Goal: Transaction & Acquisition: Purchase product/service

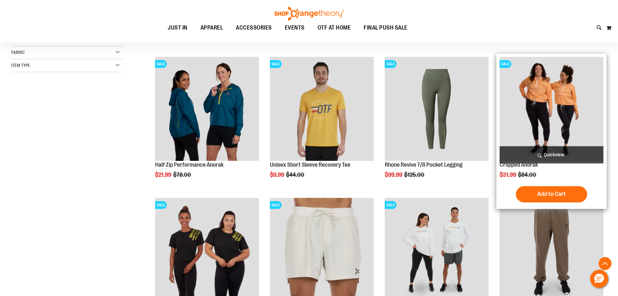
scroll to position [227, 0]
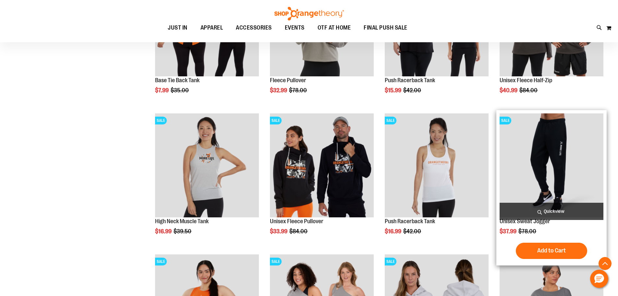
scroll to position [616, 0]
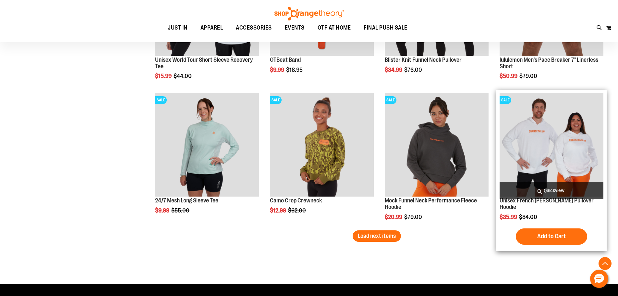
scroll to position [1233, 0]
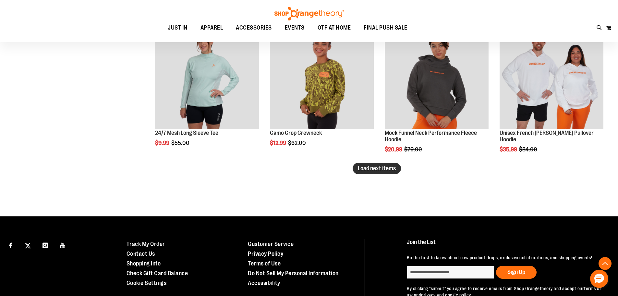
click at [367, 168] on span "Load next items" at bounding box center [377, 168] width 38 height 6
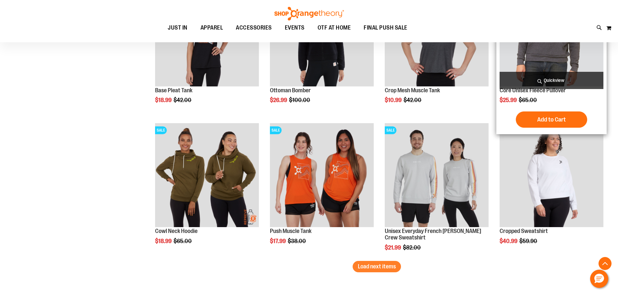
scroll to position [1557, 0]
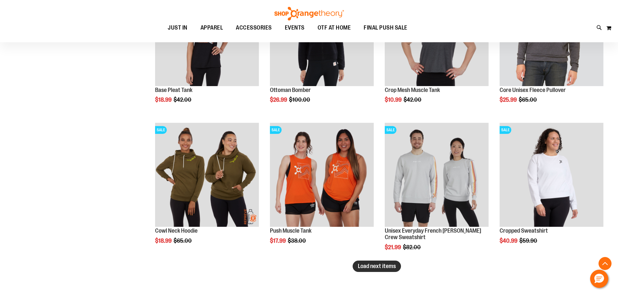
click at [385, 266] on span "Load next items" at bounding box center [377, 265] width 38 height 6
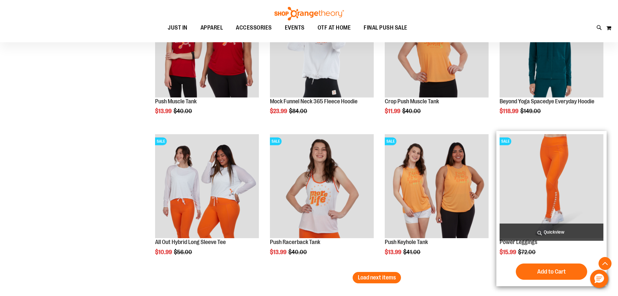
scroll to position [1979, 0]
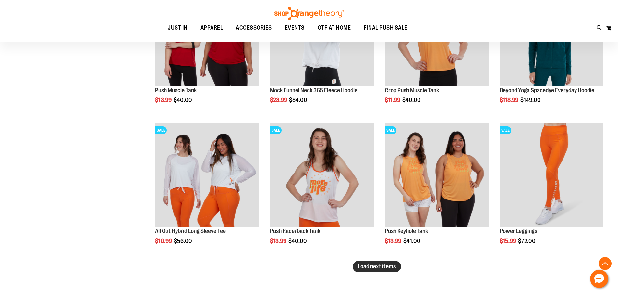
click at [370, 266] on span "Load next items" at bounding box center [377, 266] width 38 height 6
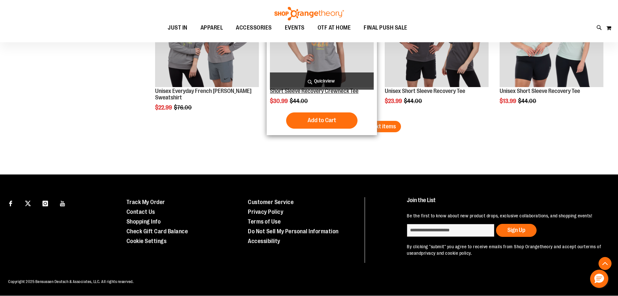
scroll to position [2547, 0]
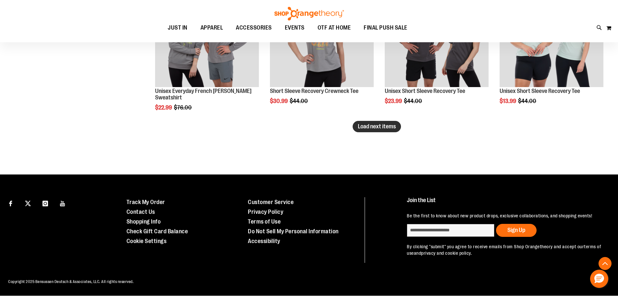
click at [380, 123] on span "Load next items" at bounding box center [377, 126] width 38 height 6
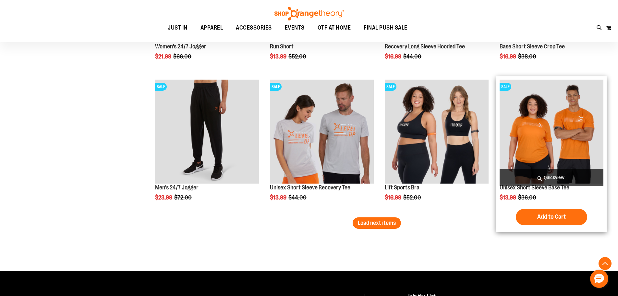
scroll to position [2872, 0]
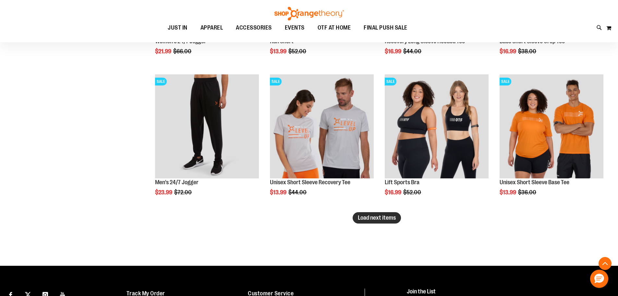
click at [373, 219] on span "Load next items" at bounding box center [377, 217] width 38 height 6
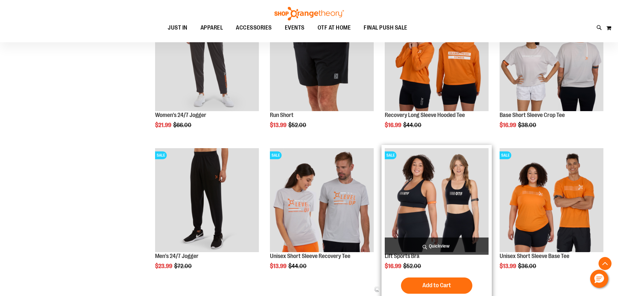
scroll to position [2775, 0]
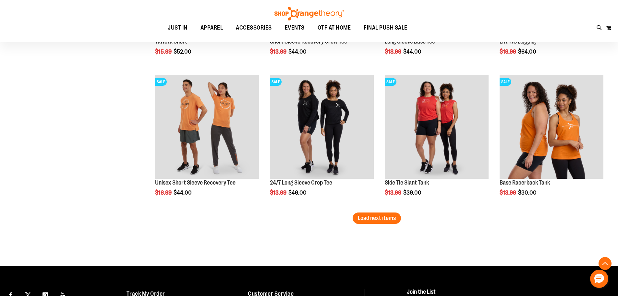
scroll to position [3326, 0]
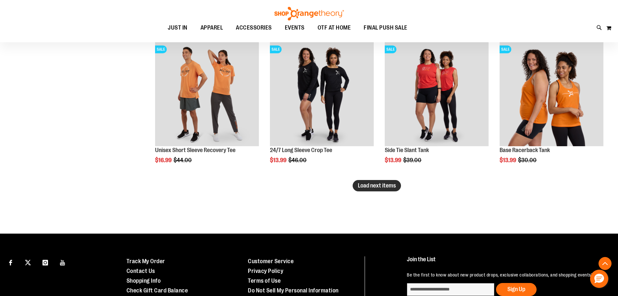
click at [384, 187] on span "Load next items" at bounding box center [377, 185] width 38 height 6
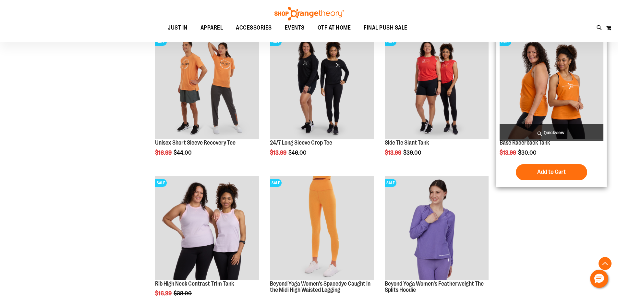
scroll to position [3326, 0]
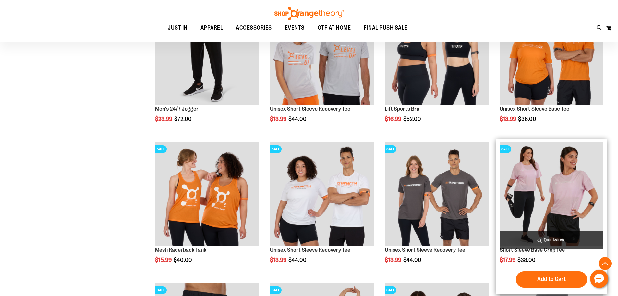
scroll to position [2937, 0]
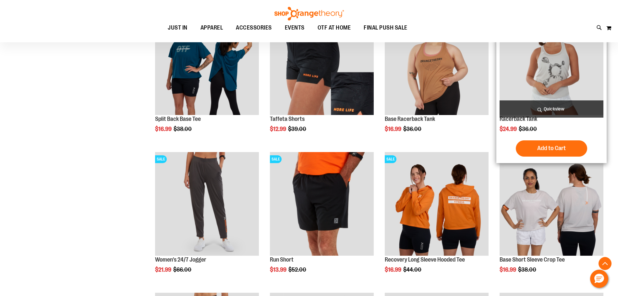
scroll to position [2645, 0]
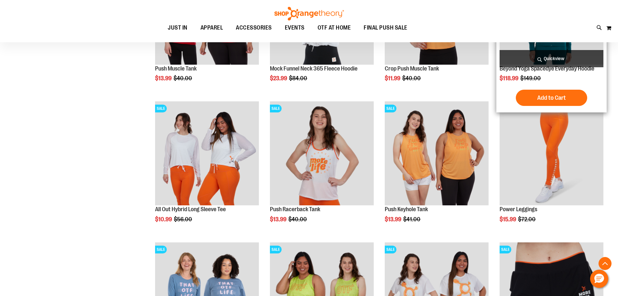
scroll to position [1996, 0]
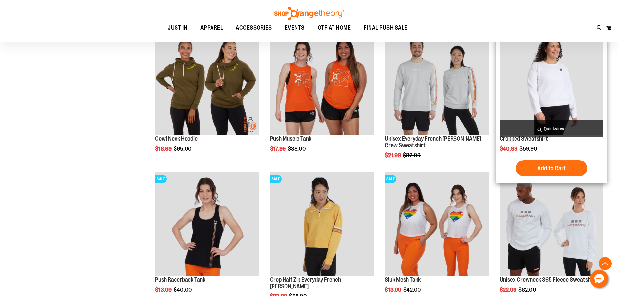
scroll to position [1639, 0]
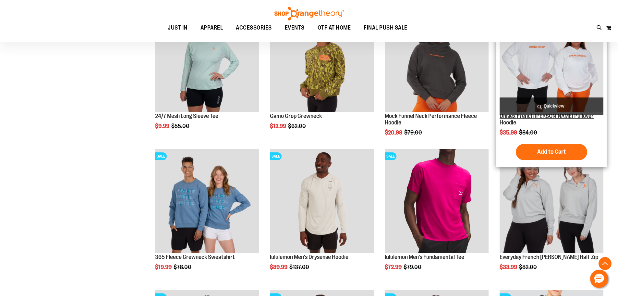
scroll to position [1217, 0]
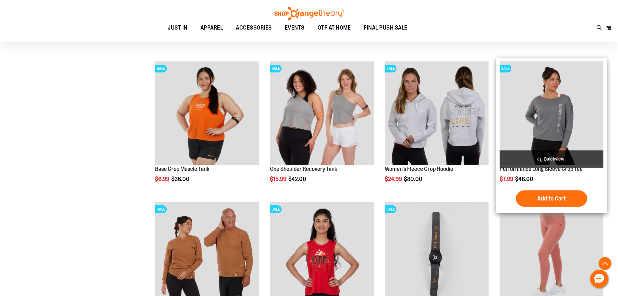
scroll to position [763, 0]
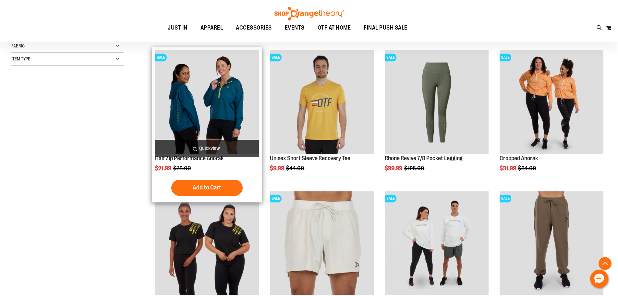
scroll to position [211, 0]
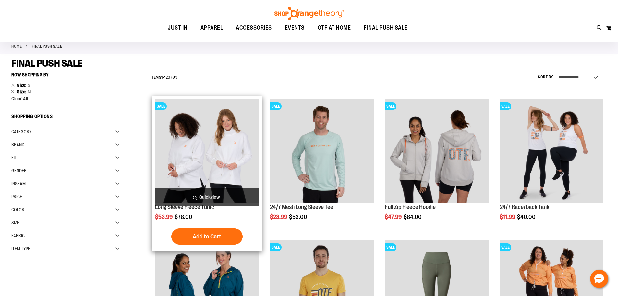
scroll to position [17, 0]
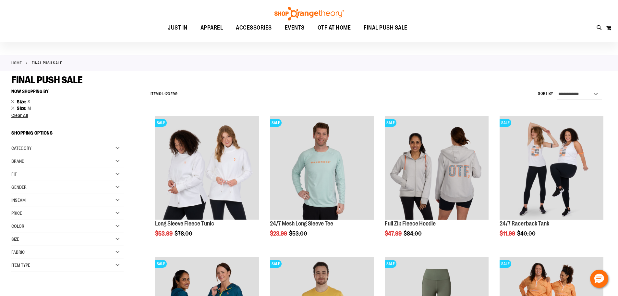
click at [118, 150] on div "Category" at bounding box center [67, 148] width 112 height 13
click at [116, 200] on div "Brand" at bounding box center [67, 199] width 112 height 13
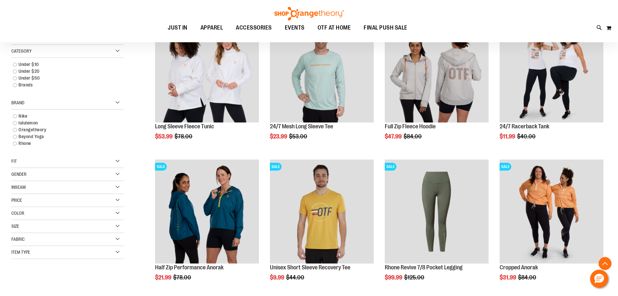
scroll to position [114, 0]
click at [115, 160] on div "Fit" at bounding box center [67, 160] width 112 height 13
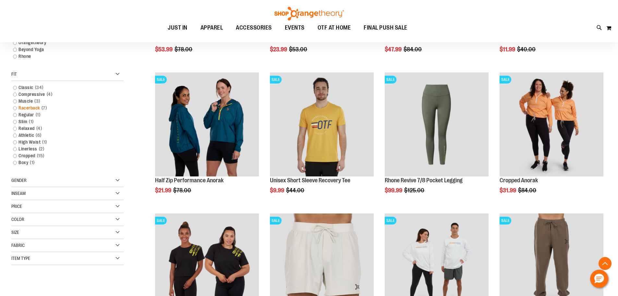
scroll to position [211, 0]
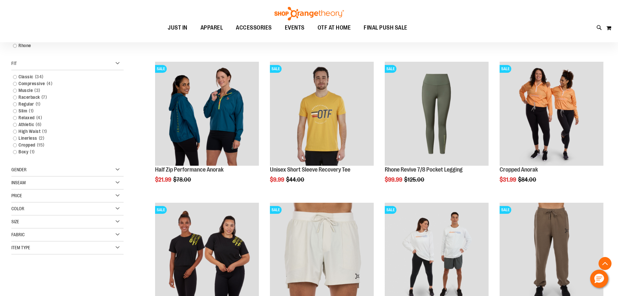
click at [116, 234] on div "Fabric" at bounding box center [67, 234] width 112 height 13
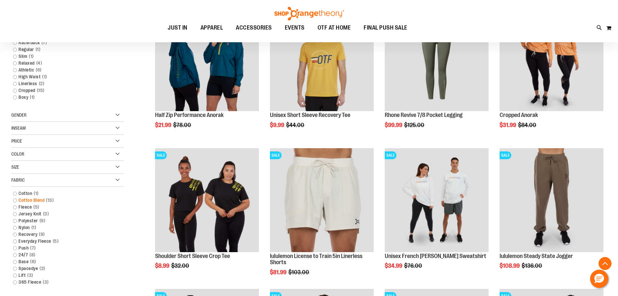
scroll to position [276, 0]
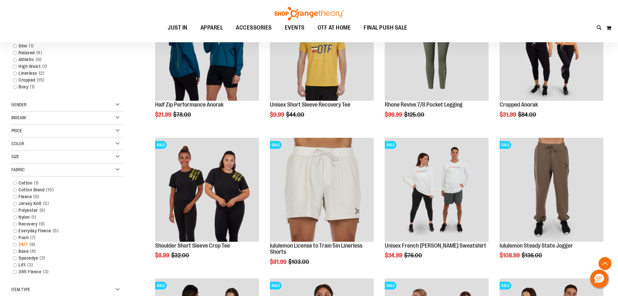
click at [15, 244] on link "24/7 8 items" at bounding box center [64, 244] width 108 height 7
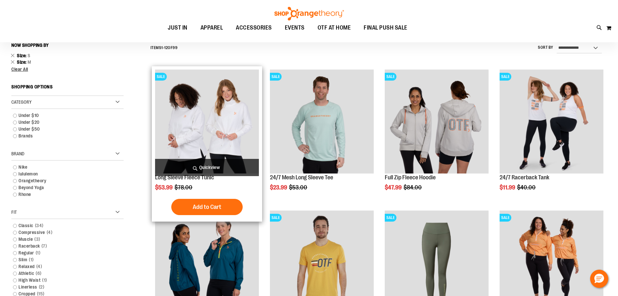
scroll to position [60, 0]
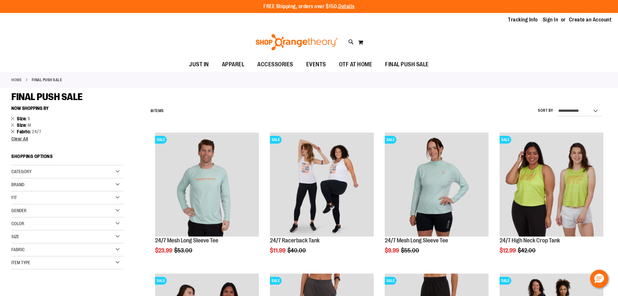
click at [11, 133] on link "Remove This Item" at bounding box center [13, 131] width 4 height 6
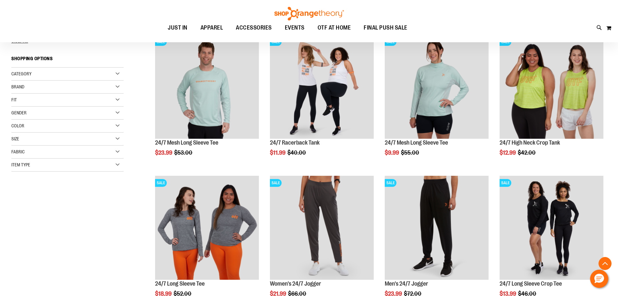
scroll to position [103, 0]
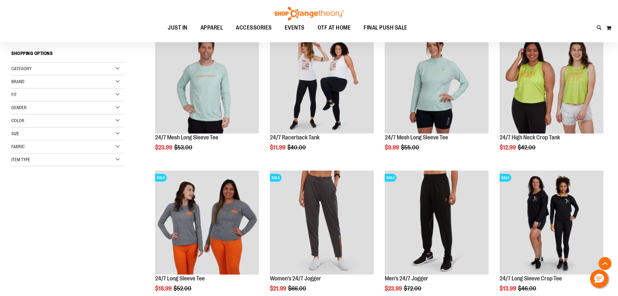
click at [117, 95] on div "Fit" at bounding box center [67, 94] width 112 height 13
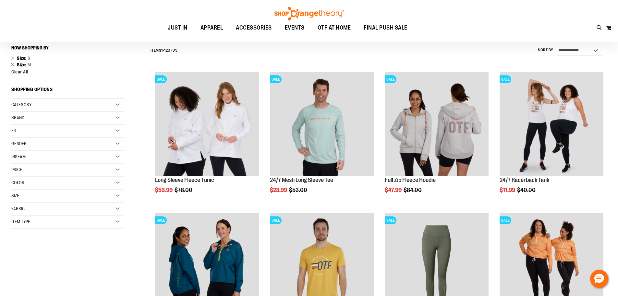
scroll to position [70, 0]
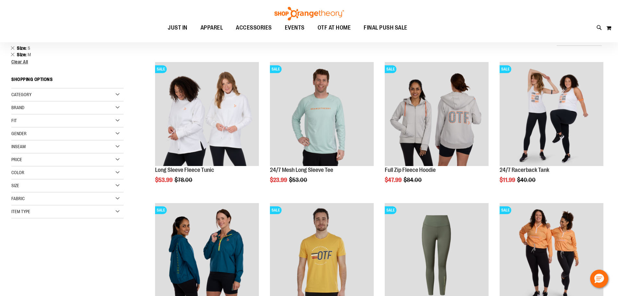
click at [116, 121] on div "Fit" at bounding box center [67, 120] width 112 height 13
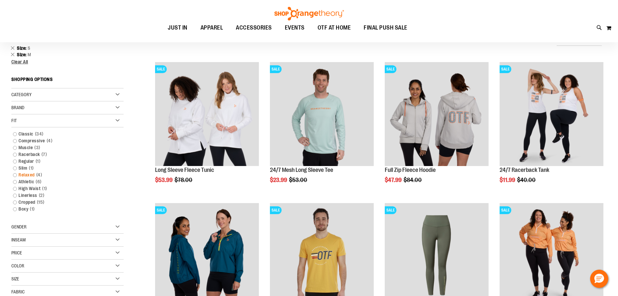
click at [15, 176] on link "Relaxed 4 items" at bounding box center [64, 174] width 108 height 7
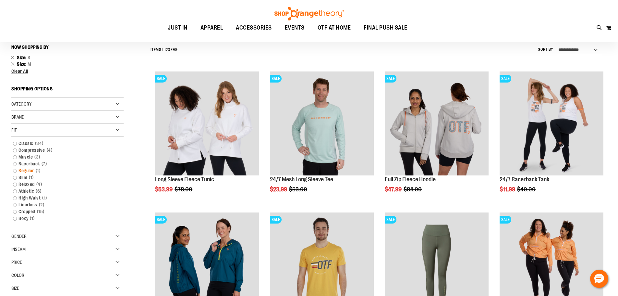
scroll to position [60, 0]
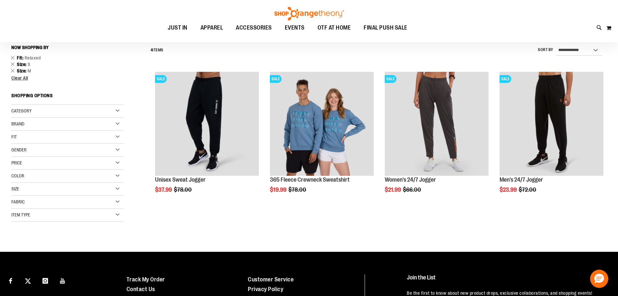
click at [116, 138] on div "Fit" at bounding box center [67, 136] width 112 height 13
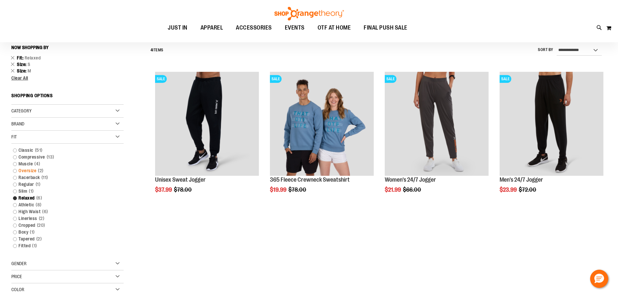
click at [15, 171] on link "Oversize 2 items" at bounding box center [64, 170] width 108 height 7
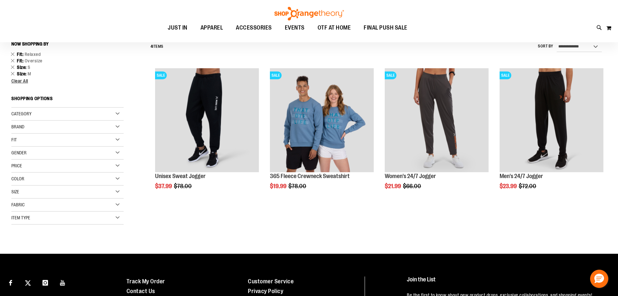
scroll to position [65, 0]
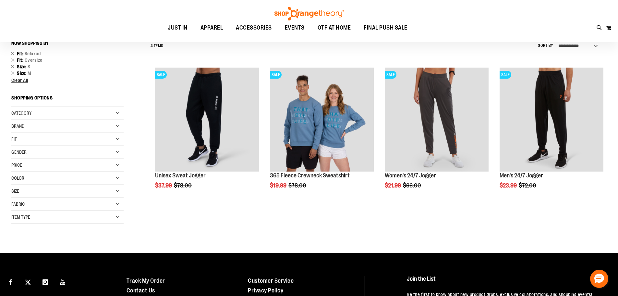
click at [118, 138] on div "Fit" at bounding box center [67, 139] width 112 height 13
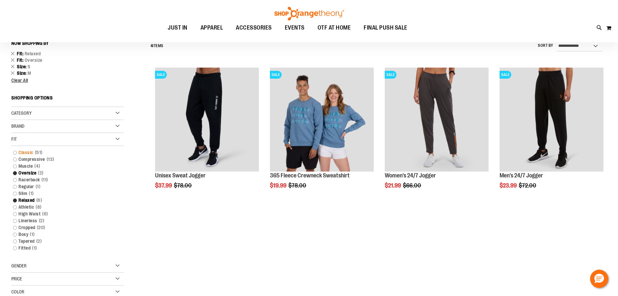
click at [14, 153] on link "Classic 51 items" at bounding box center [64, 152] width 108 height 7
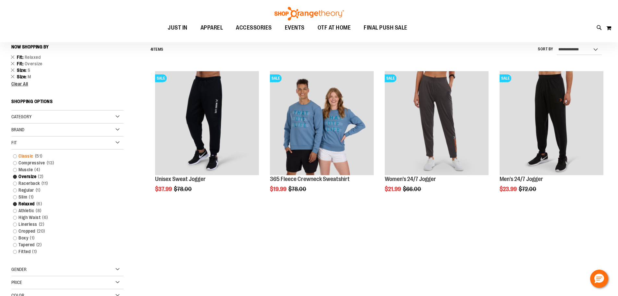
scroll to position [60, 0]
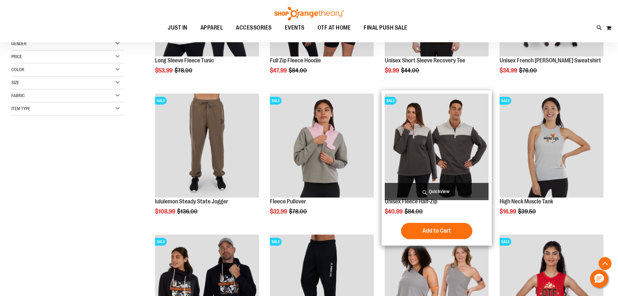
scroll to position [190, 0]
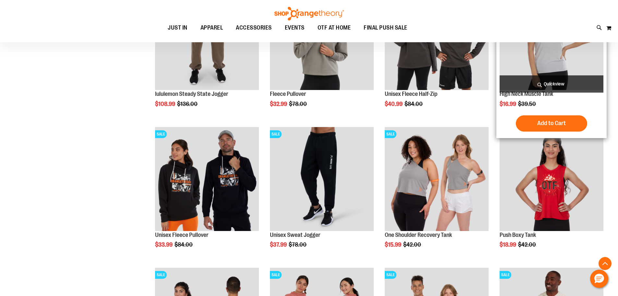
scroll to position [287, 0]
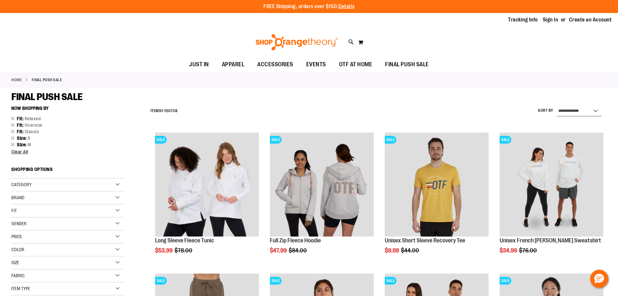
click at [566, 109] on select "**********" at bounding box center [579, 111] width 45 height 10
select select "*********"
click at [557, 106] on select "**********" at bounding box center [579, 111] width 45 height 10
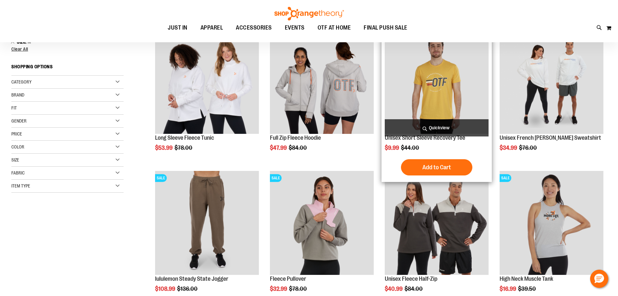
scroll to position [103, 0]
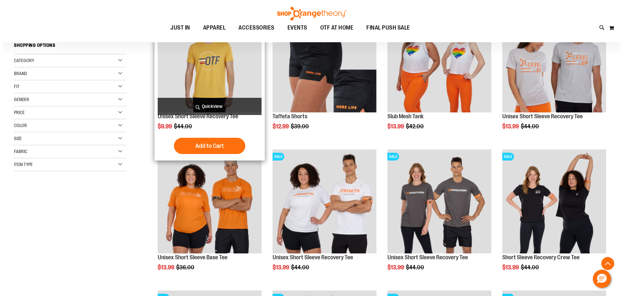
scroll to position [135, 0]
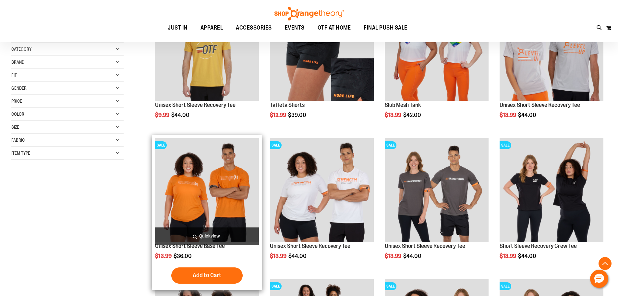
click at [219, 177] on img "product" at bounding box center [207, 190] width 104 height 104
click at [212, 236] on span "Quickview" at bounding box center [207, 235] width 104 height 17
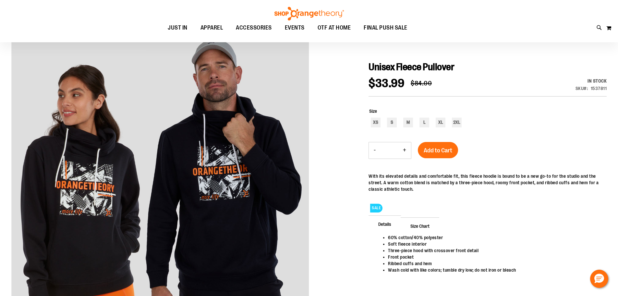
scroll to position [65, 0]
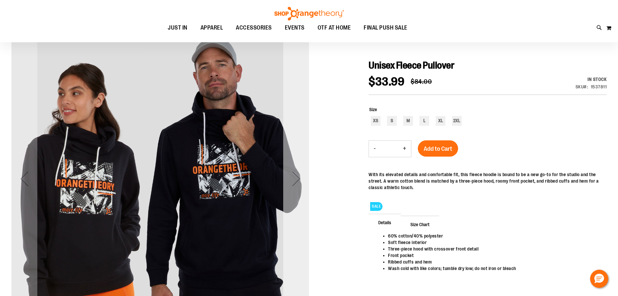
click at [296, 181] on div "Next" at bounding box center [296, 178] width 26 height 26
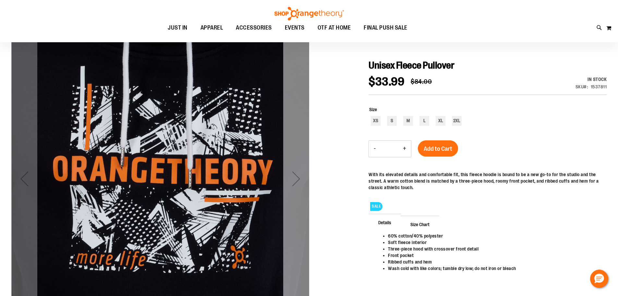
click at [298, 179] on div "Next" at bounding box center [296, 178] width 26 height 26
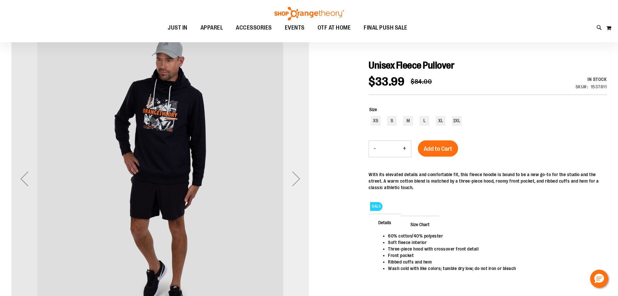
click at [298, 179] on div "Next" at bounding box center [296, 178] width 26 height 26
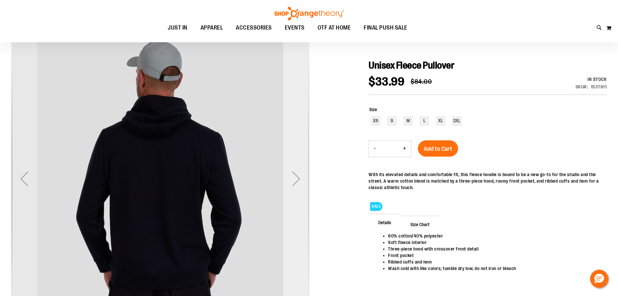
click at [300, 177] on div "Next" at bounding box center [296, 178] width 26 height 26
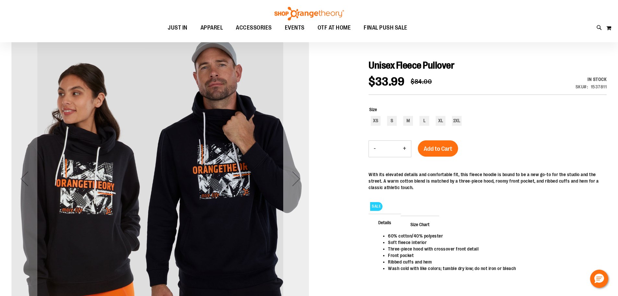
click at [303, 174] on div "Next" at bounding box center [296, 178] width 26 height 26
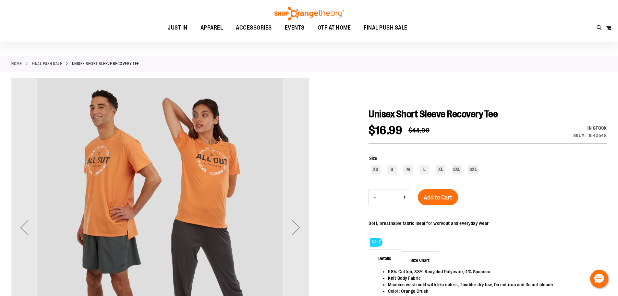
scroll to position [65, 0]
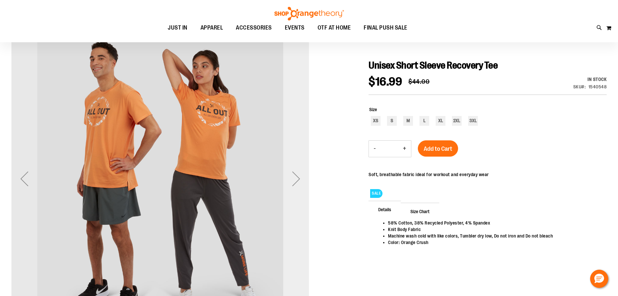
click at [297, 177] on div "Next" at bounding box center [296, 178] width 26 height 26
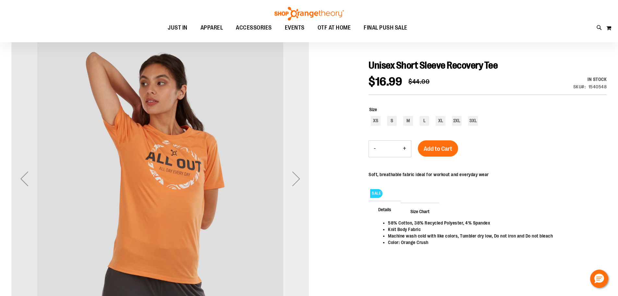
click at [297, 176] on div "Next" at bounding box center [296, 178] width 26 height 26
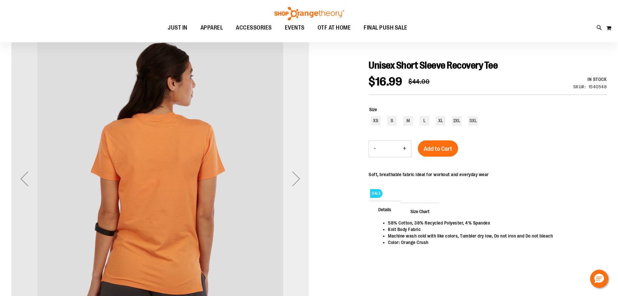
click at [298, 176] on div "Next" at bounding box center [296, 178] width 26 height 26
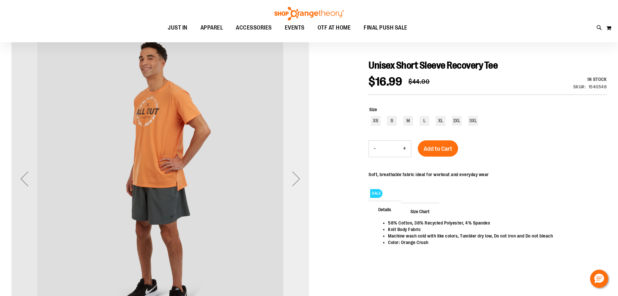
click at [299, 175] on div "Next" at bounding box center [296, 178] width 26 height 26
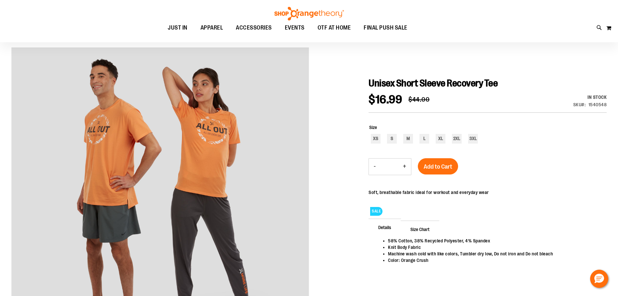
scroll to position [32, 0]
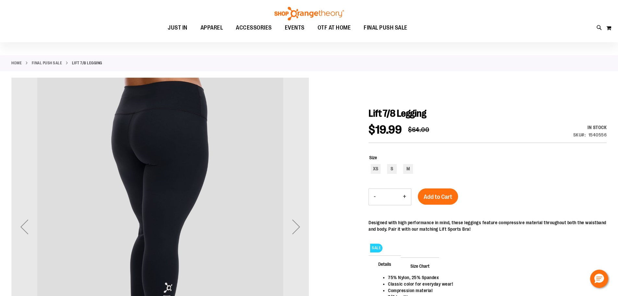
scroll to position [32, 0]
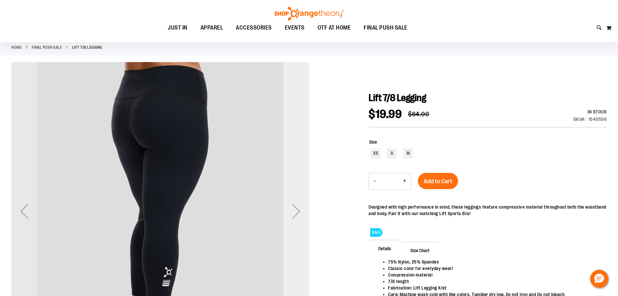
click at [301, 208] on div "Next" at bounding box center [296, 211] width 26 height 26
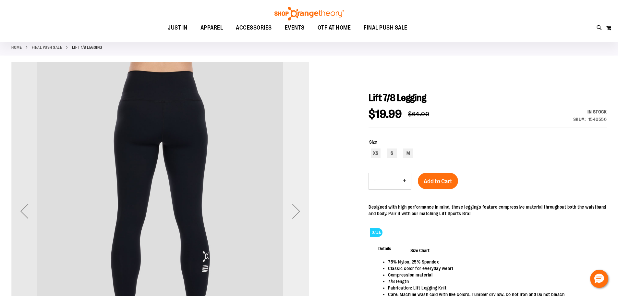
click at [301, 209] on div "Next" at bounding box center [296, 211] width 26 height 26
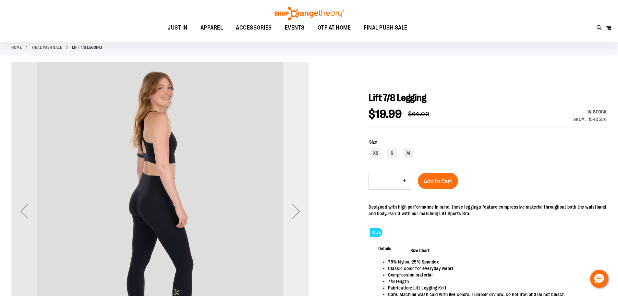
click at [301, 209] on div "Next" at bounding box center [296, 211] width 26 height 26
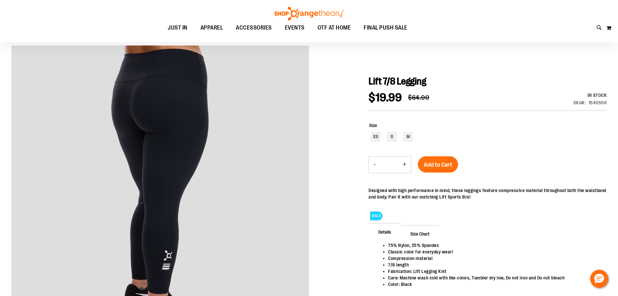
scroll to position [65, 0]
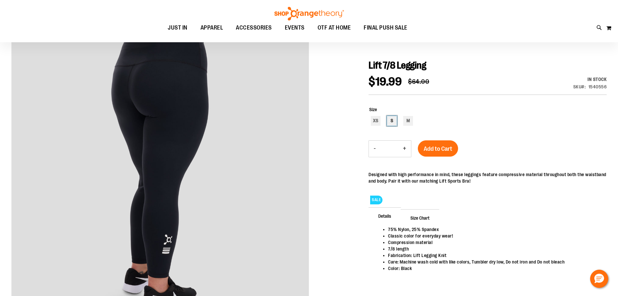
click at [391, 124] on div "S" at bounding box center [392, 121] width 10 height 10
type input "***"
click at [439, 149] on span "Add to Cart" at bounding box center [438, 148] width 29 height 7
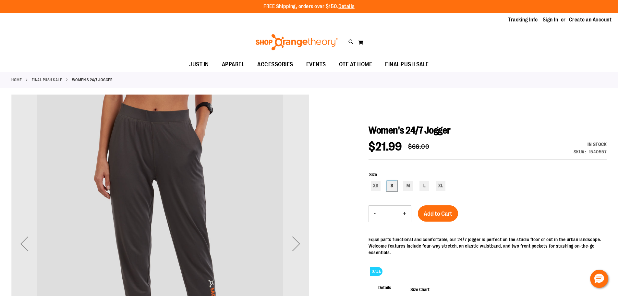
click at [393, 181] on div "S" at bounding box center [392, 186] width 10 height 10
type input "***"
click at [436, 214] on span "Add to Cart" at bounding box center [438, 213] width 29 height 7
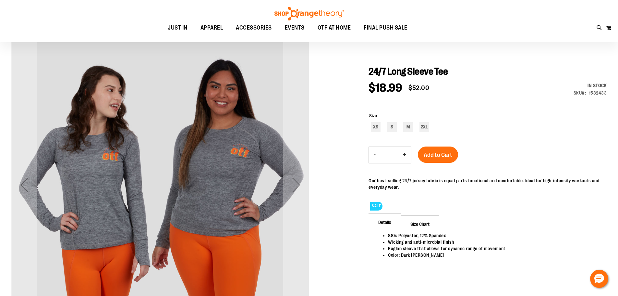
scroll to position [65, 0]
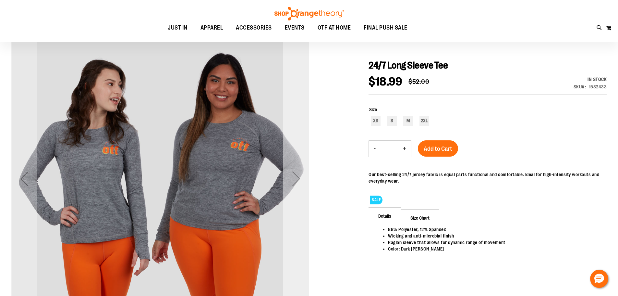
click at [295, 182] on div "Next" at bounding box center [296, 178] width 26 height 26
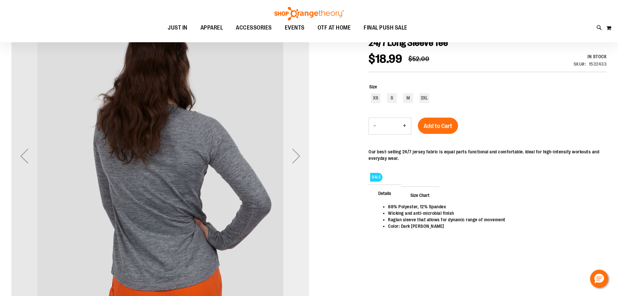
scroll to position [97, 0]
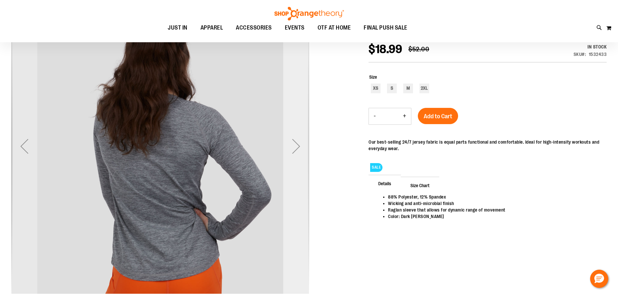
click at [299, 146] on div "Next" at bounding box center [296, 146] width 26 height 26
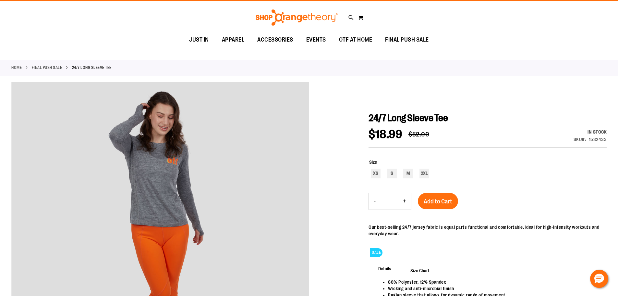
scroll to position [0, 0]
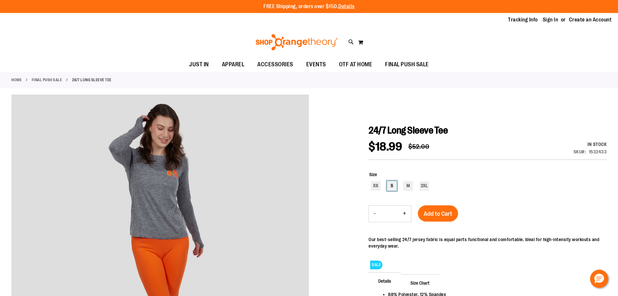
click at [394, 188] on div "S" at bounding box center [392, 186] width 10 height 10
type input "***"
click at [449, 210] on span "Add to Cart" at bounding box center [438, 213] width 29 height 7
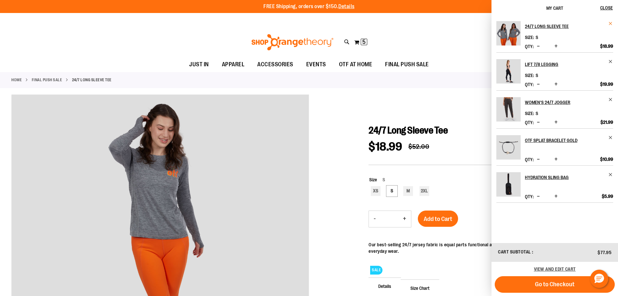
click at [612, 24] on span "Remove item" at bounding box center [610, 23] width 5 height 5
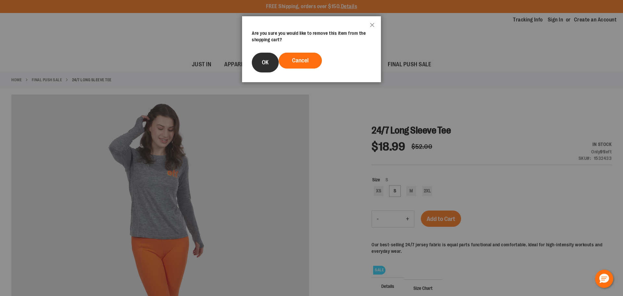
click at [269, 62] on button "OK" at bounding box center [265, 63] width 27 height 20
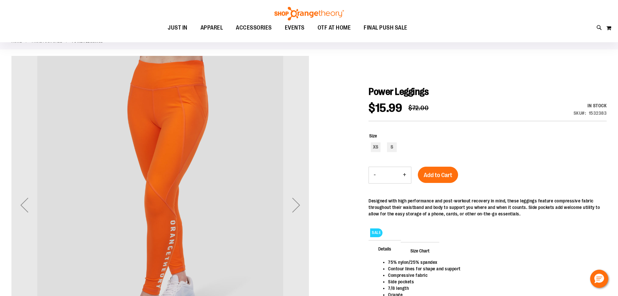
scroll to position [65, 0]
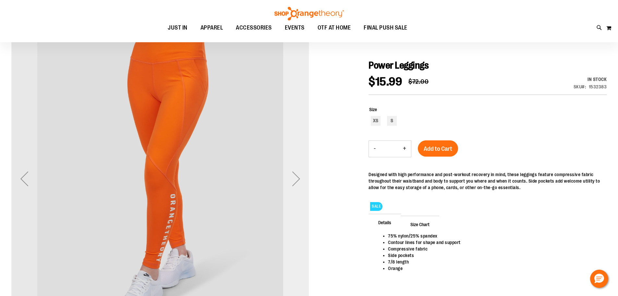
click at [300, 178] on div "Next" at bounding box center [296, 178] width 26 height 26
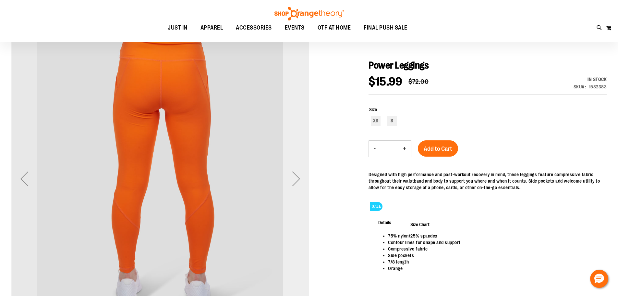
click at [300, 177] on div "Next" at bounding box center [296, 178] width 26 height 26
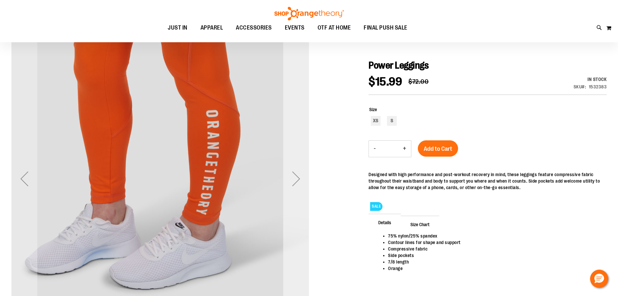
click at [302, 175] on div "Next" at bounding box center [296, 178] width 26 height 26
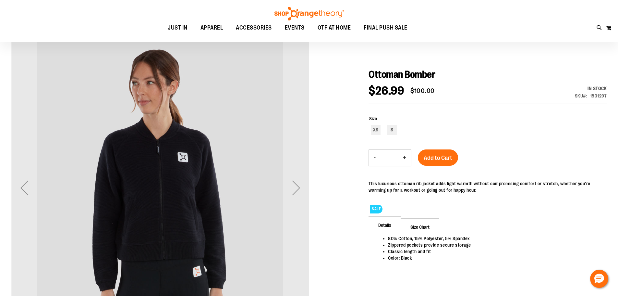
scroll to position [65, 0]
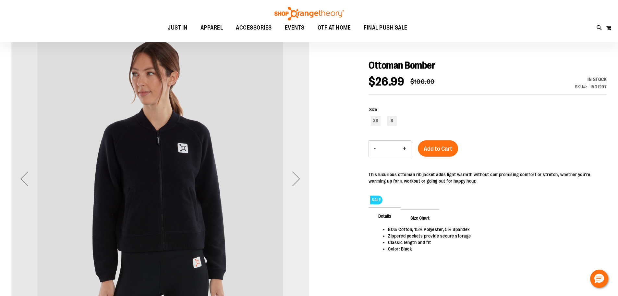
click at [299, 178] on div "Next" at bounding box center [296, 178] width 26 height 26
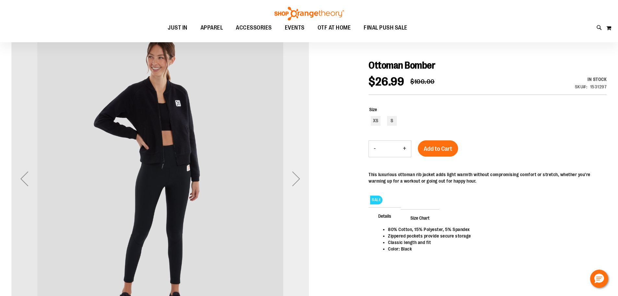
click at [299, 178] on div "Next" at bounding box center [296, 178] width 26 height 26
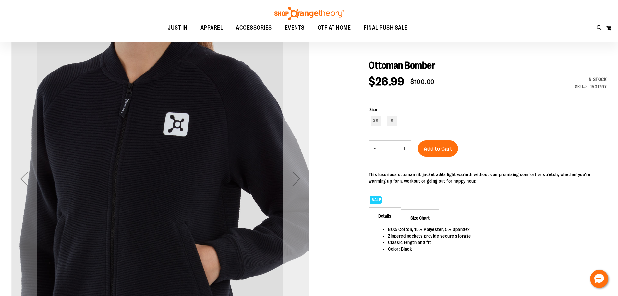
click at [301, 176] on div "Next" at bounding box center [296, 178] width 26 height 26
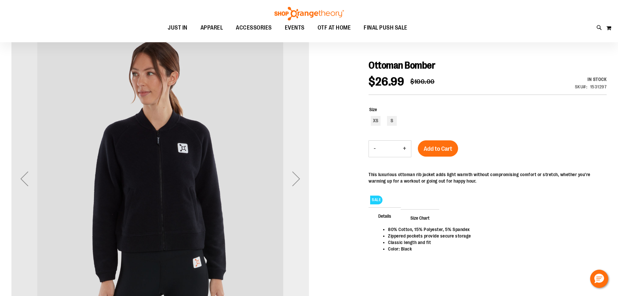
click at [302, 175] on div "Next" at bounding box center [296, 178] width 26 height 26
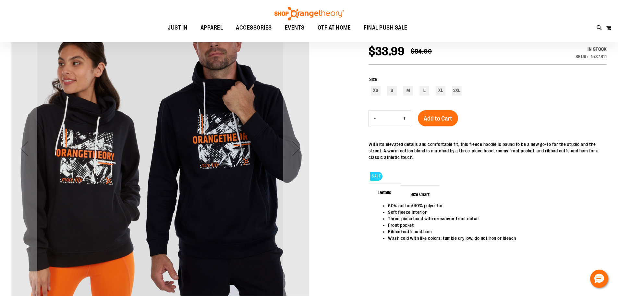
scroll to position [97, 0]
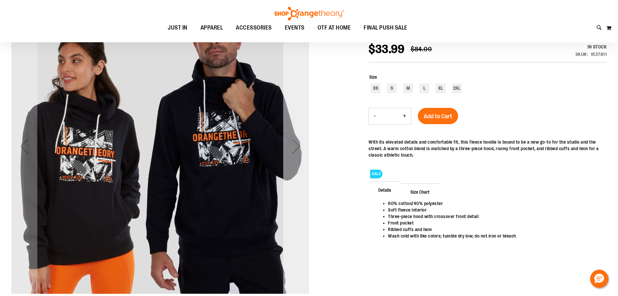
click at [297, 147] on div "Next" at bounding box center [296, 146] width 26 height 26
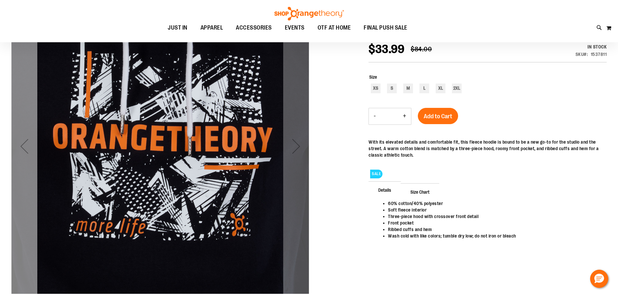
click at [21, 148] on div "Previous" at bounding box center [24, 146] width 26 height 26
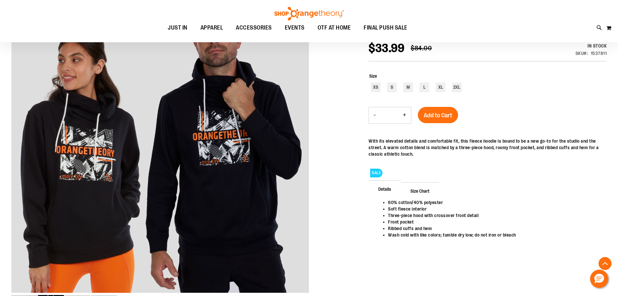
scroll to position [65, 0]
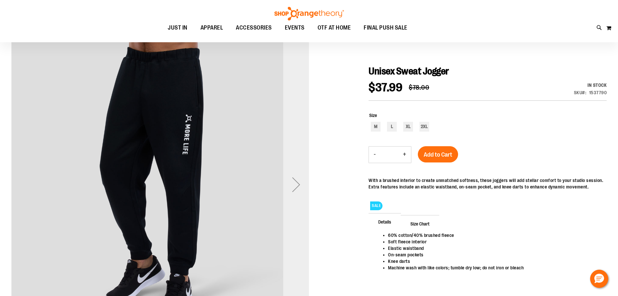
scroll to position [65, 0]
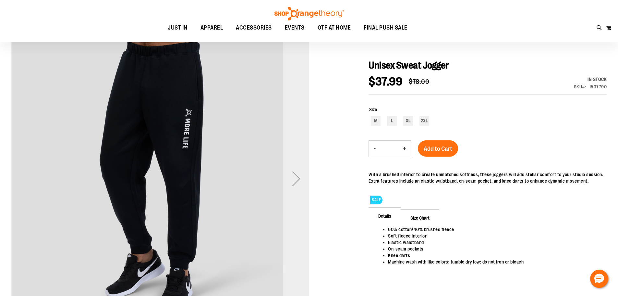
click at [297, 177] on div "Next" at bounding box center [296, 178] width 26 height 26
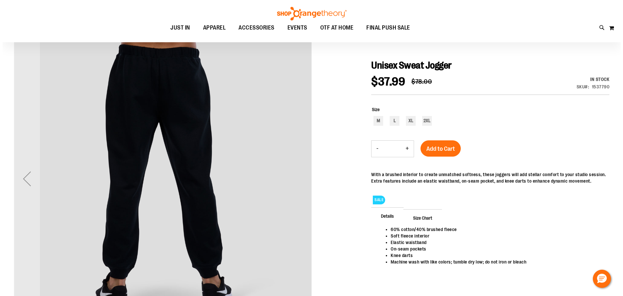
scroll to position [0, 0]
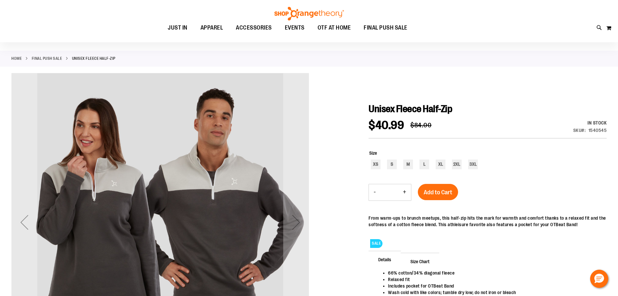
scroll to position [65, 0]
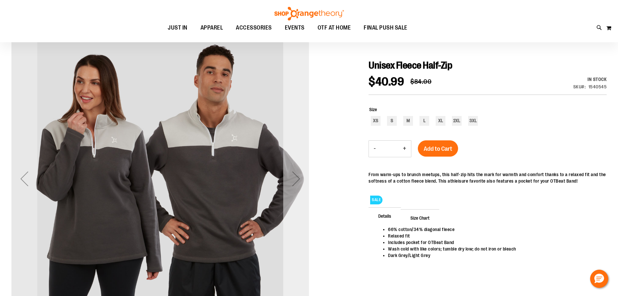
click at [292, 175] on div "Next" at bounding box center [296, 178] width 26 height 26
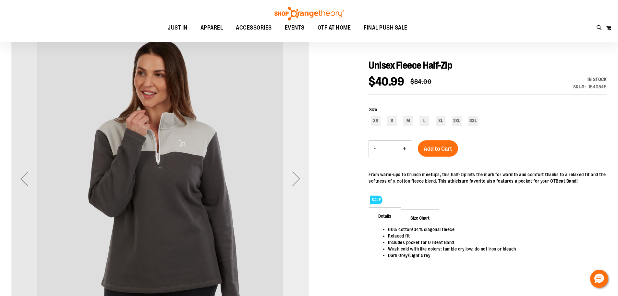
click at [294, 182] on div "Next" at bounding box center [296, 178] width 26 height 26
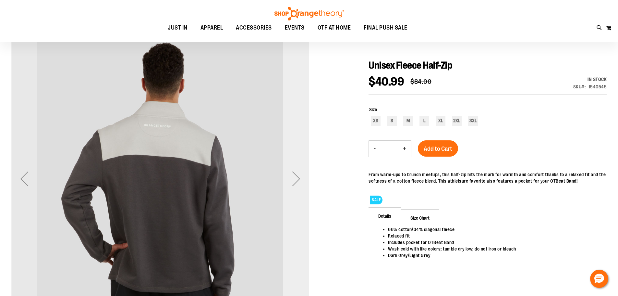
click at [294, 182] on div "Next" at bounding box center [296, 178] width 26 height 26
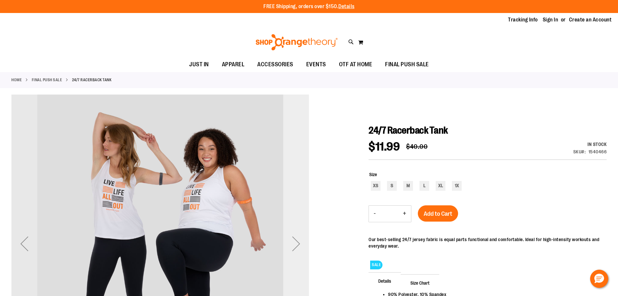
click at [296, 245] on div "Next" at bounding box center [296, 243] width 26 height 26
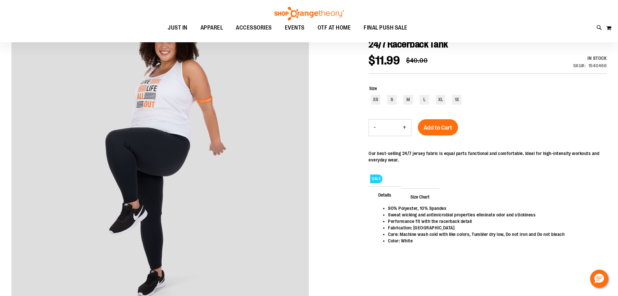
scroll to position [97, 0]
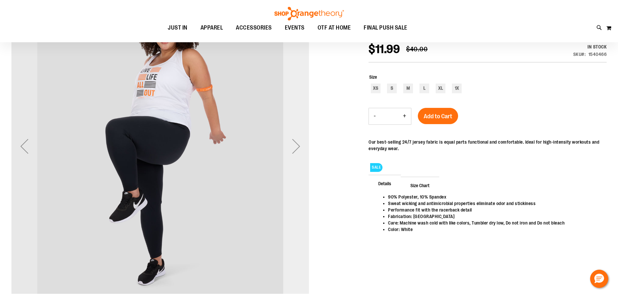
click at [297, 151] on div "Next" at bounding box center [296, 146] width 26 height 26
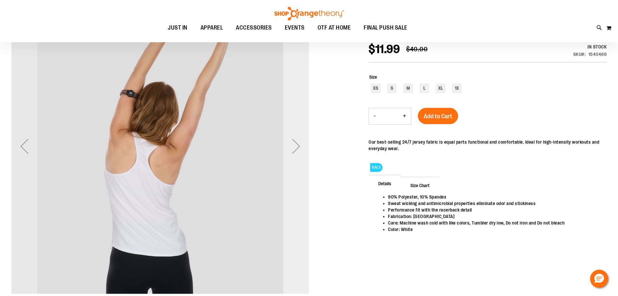
click at [297, 150] on div "Next" at bounding box center [296, 146] width 26 height 26
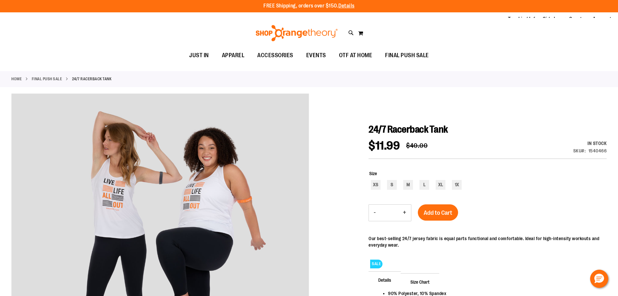
scroll to position [0, 0]
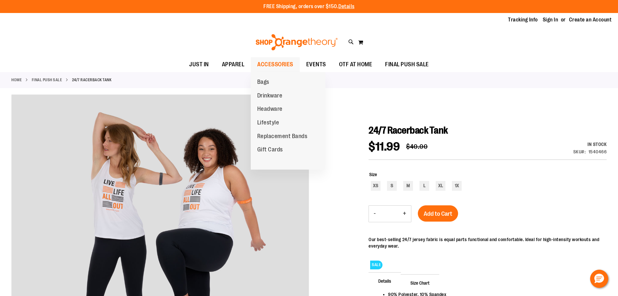
click at [273, 61] on span "ACCESSORIES" at bounding box center [275, 64] width 36 height 15
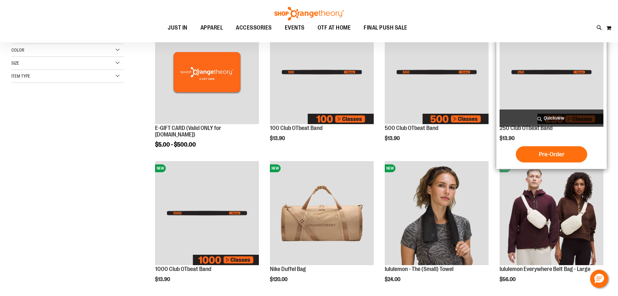
scroll to position [129, 0]
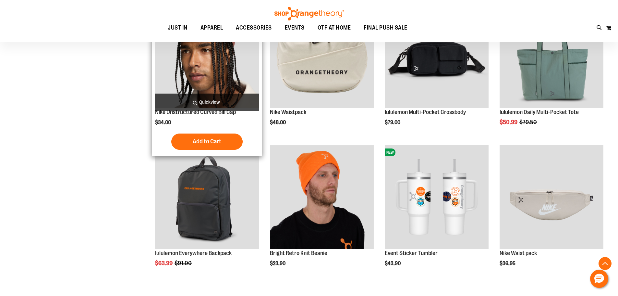
scroll to position [551, 0]
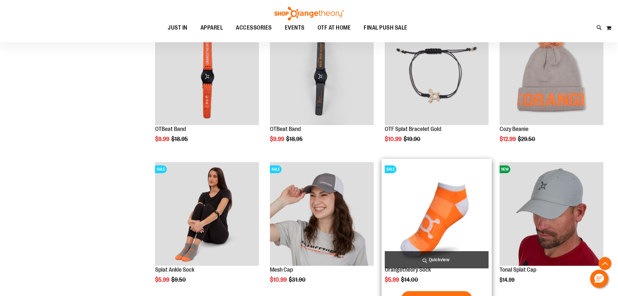
scroll to position [1135, 0]
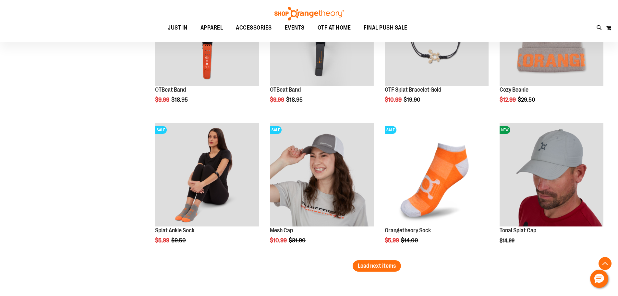
click at [385, 265] on span "Load next items" at bounding box center [377, 265] width 38 height 6
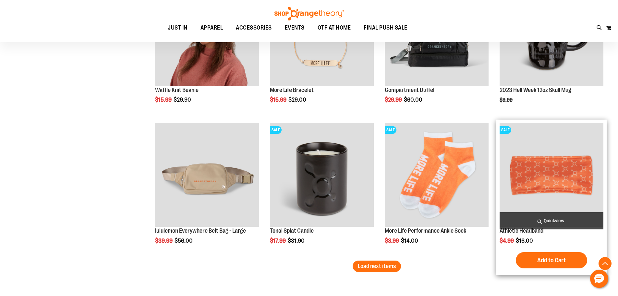
scroll to position [1590, 0]
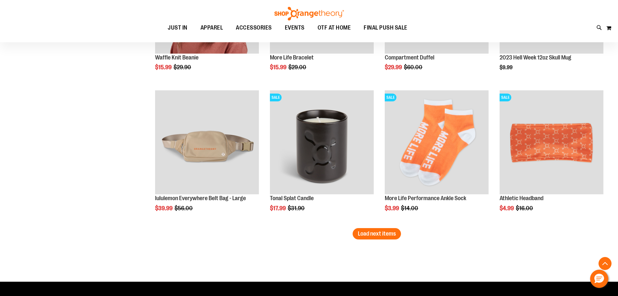
click at [373, 237] on button "Load next items" at bounding box center [377, 233] width 48 height 11
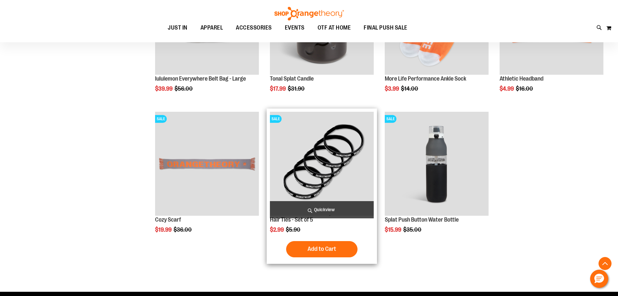
scroll to position [1719, 0]
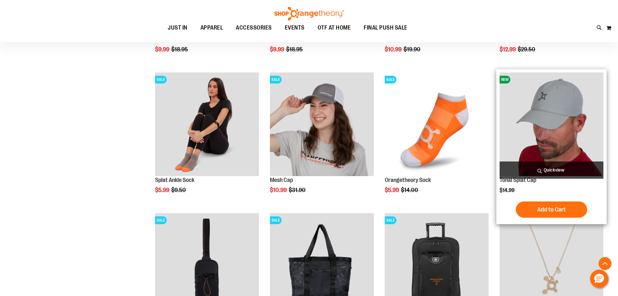
scroll to position [1168, 0]
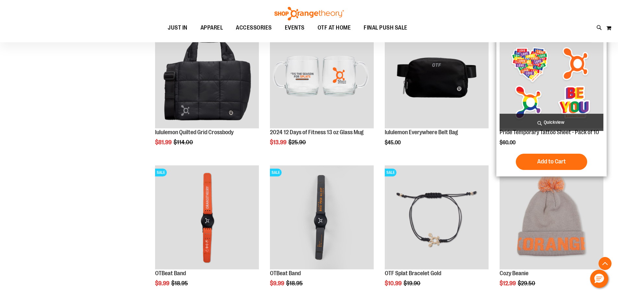
scroll to position [941, 0]
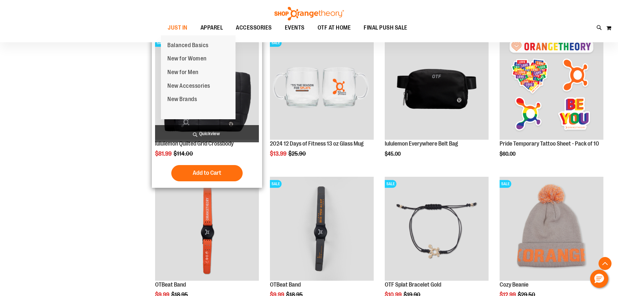
click at [185, 88] on span "New Accessories" at bounding box center [188, 86] width 43 height 8
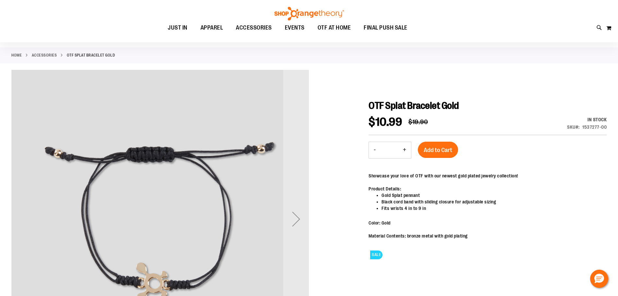
scroll to position [65, 0]
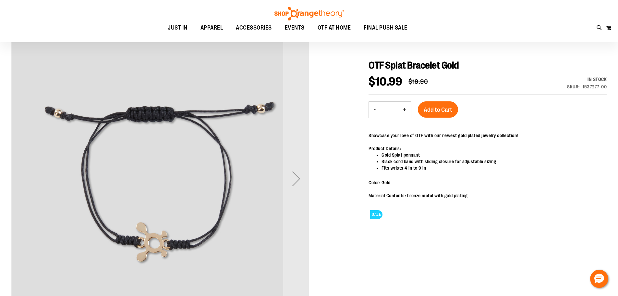
click at [294, 185] on div "Next" at bounding box center [296, 178] width 26 height 26
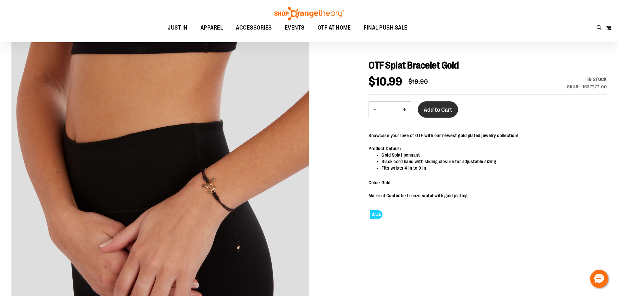
click at [444, 110] on span "Add to Cart" at bounding box center [438, 109] width 29 height 7
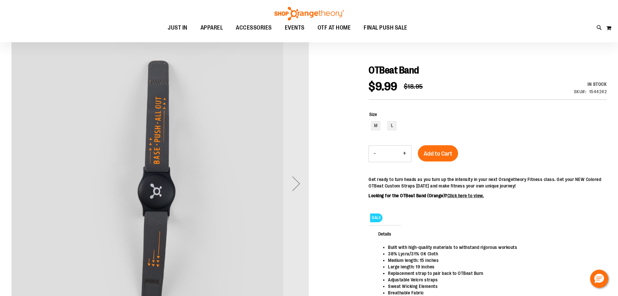
scroll to position [97, 0]
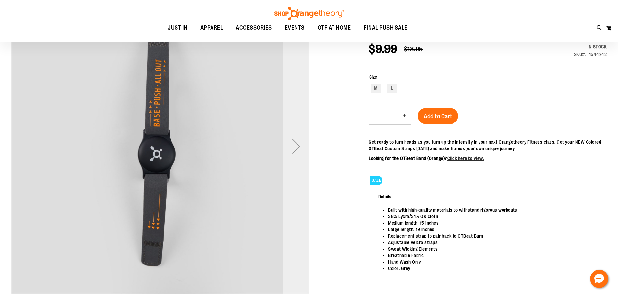
click at [296, 150] on div "Next" at bounding box center [296, 146] width 26 height 26
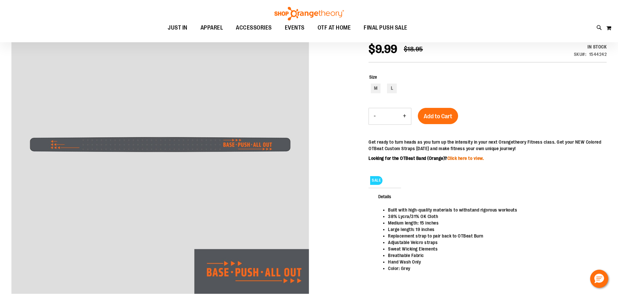
click at [468, 157] on link "Click here to view." at bounding box center [465, 157] width 37 height 5
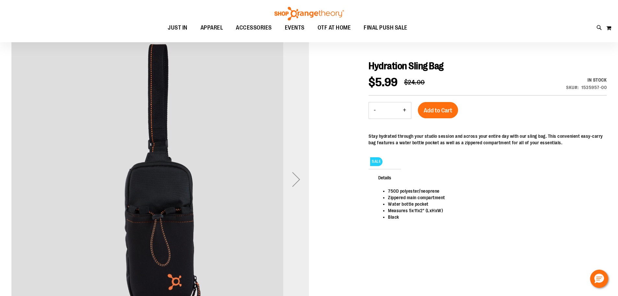
scroll to position [65, 0]
click at [293, 183] on div "Next" at bounding box center [296, 178] width 26 height 26
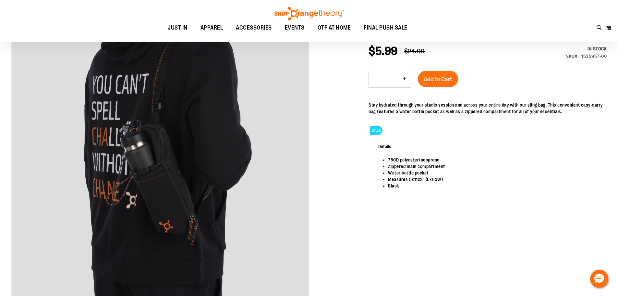
scroll to position [97, 0]
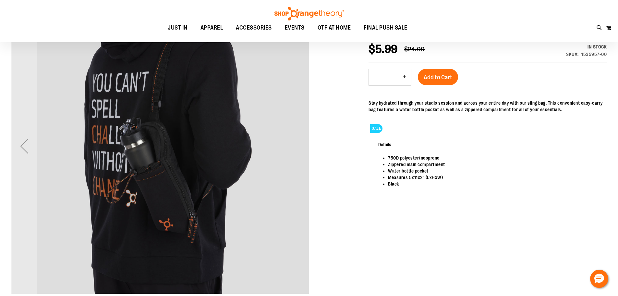
click at [26, 144] on div "Previous" at bounding box center [24, 146] width 26 height 26
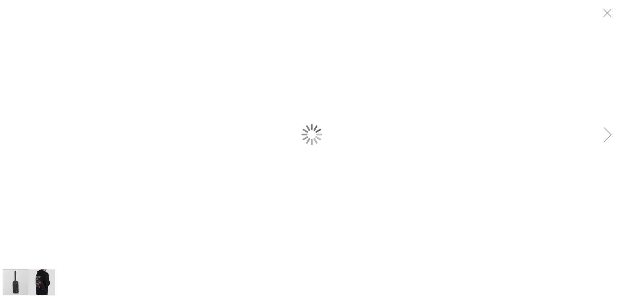
scroll to position [0, 0]
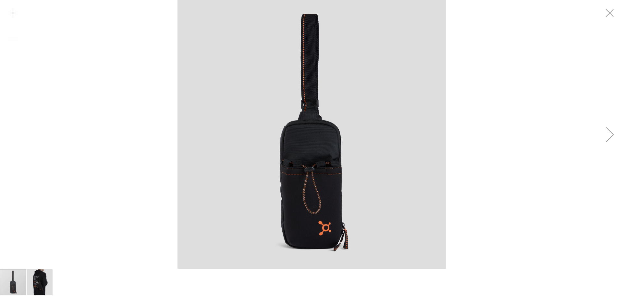
click at [611, 130] on div "Next" at bounding box center [610, 134] width 26 height 26
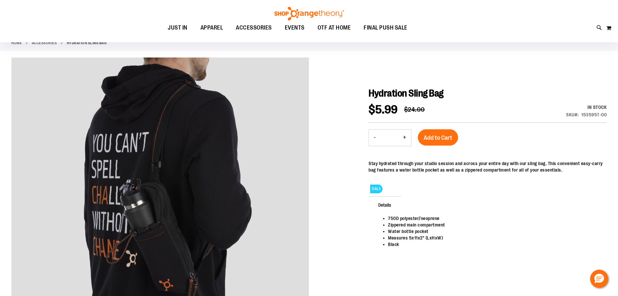
scroll to position [32, 0]
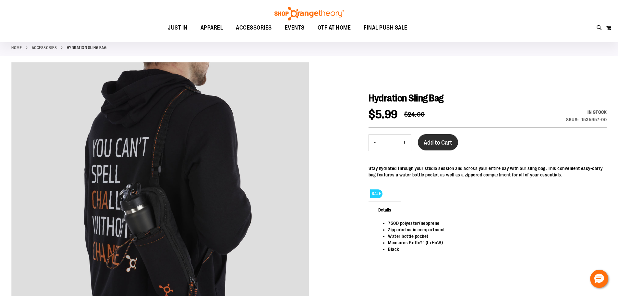
click at [433, 147] on button "Add to Cart" at bounding box center [438, 142] width 40 height 16
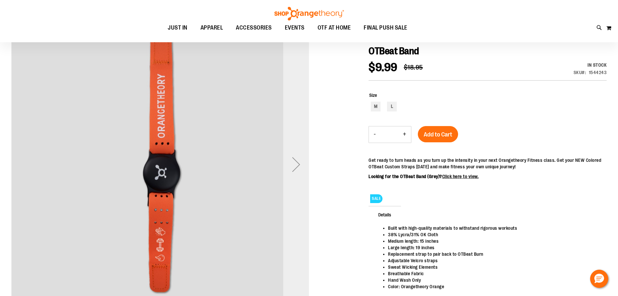
scroll to position [97, 0]
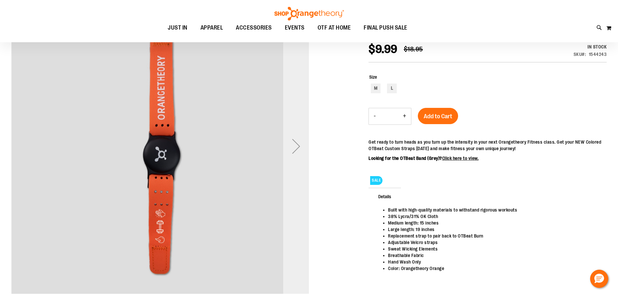
click at [293, 147] on div "Next" at bounding box center [296, 146] width 26 height 26
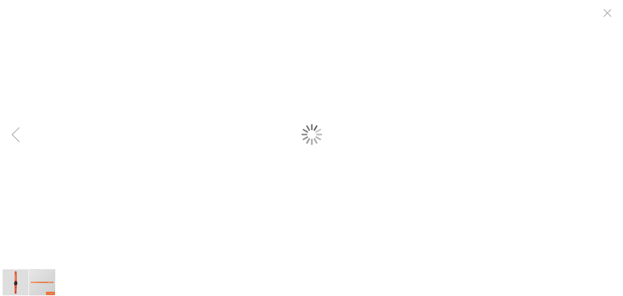
scroll to position [0, 0]
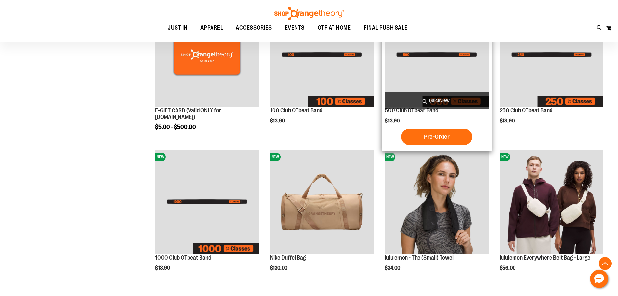
scroll to position [162, 0]
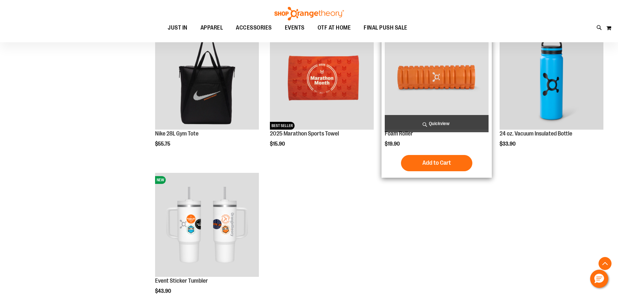
scroll to position [389, 0]
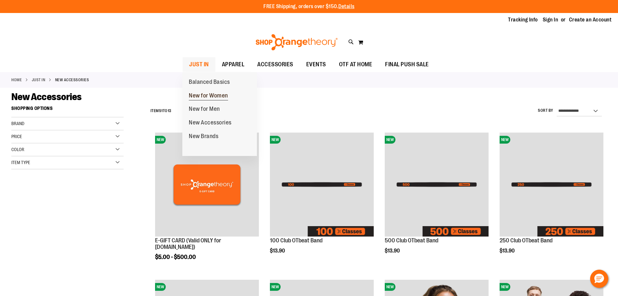
click at [201, 95] on span "New for Women" at bounding box center [208, 96] width 39 height 8
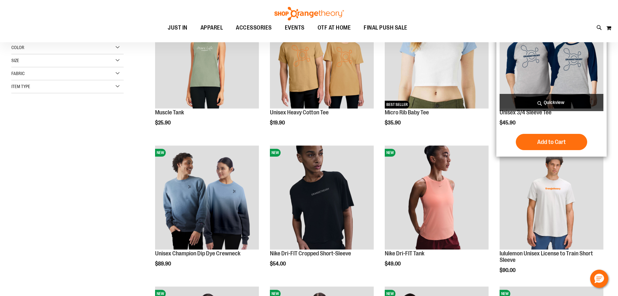
scroll to position [130, 0]
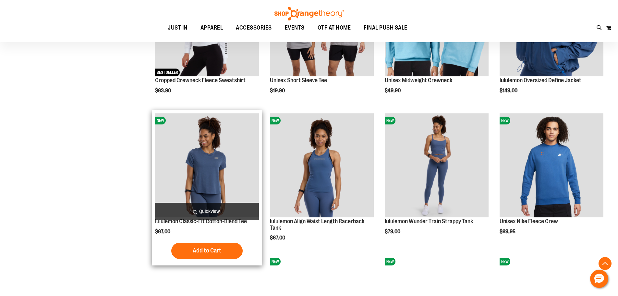
scroll to position [584, 0]
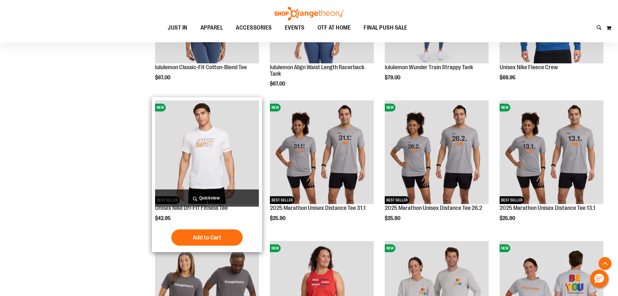
scroll to position [682, 0]
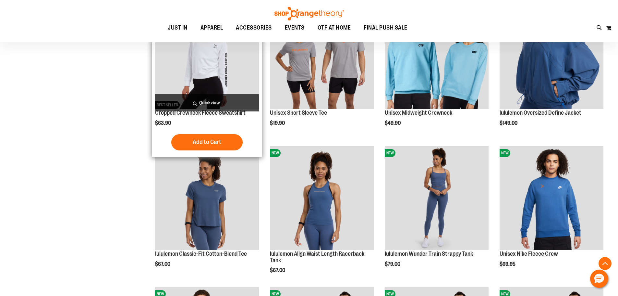
scroll to position [552, 0]
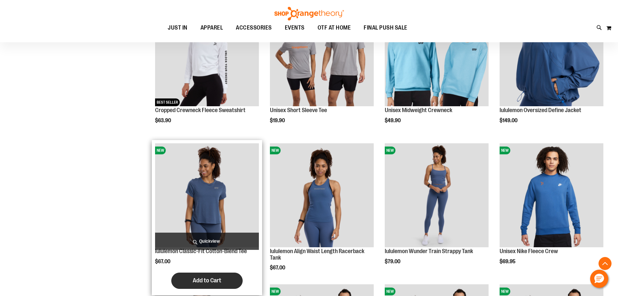
drag, startPoint x: 212, startPoint y: 198, endPoint x: 214, endPoint y: 281, distance: 83.1
click at [214, 281] on span "Add to Cart" at bounding box center [207, 279] width 29 height 7
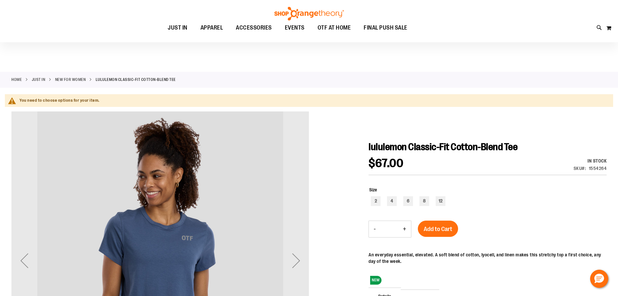
scroll to position [32, 0]
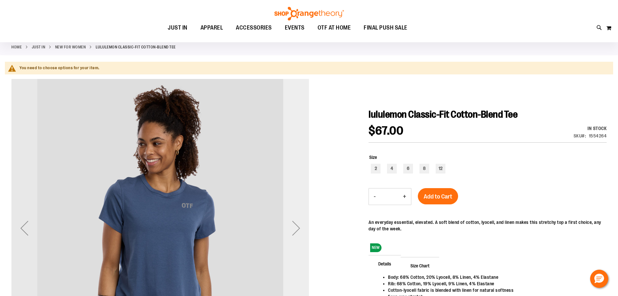
click at [298, 227] on div "Next" at bounding box center [296, 228] width 26 height 26
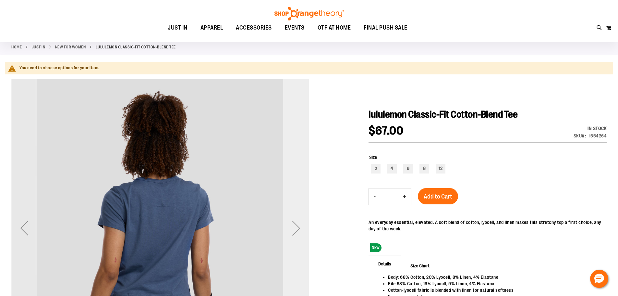
click at [298, 227] on div "Next" at bounding box center [296, 228] width 26 height 26
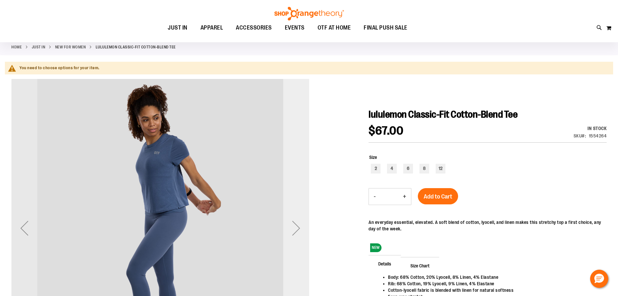
click at [296, 226] on div "Next" at bounding box center [296, 228] width 26 height 26
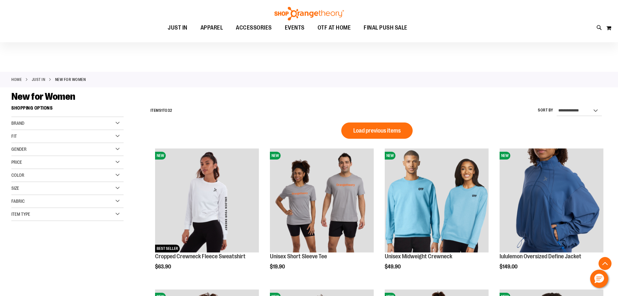
scroll to position [428, 0]
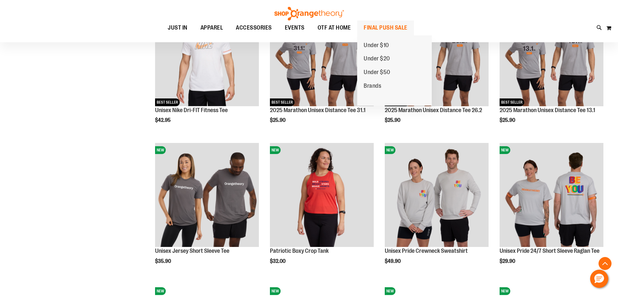
click at [385, 27] on span "FINAL PUSH SALE" at bounding box center [386, 27] width 44 height 15
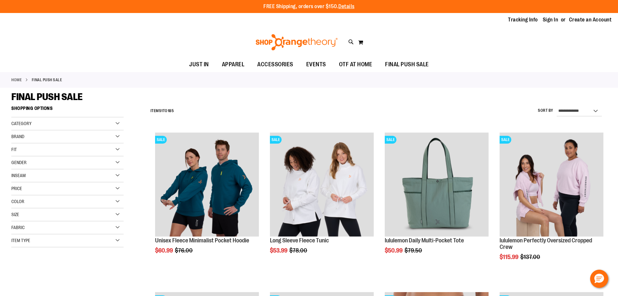
click at [116, 215] on div "Size" at bounding box center [67, 214] width 112 height 13
click at [38, 242] on div "6" at bounding box center [41, 243] width 10 height 10
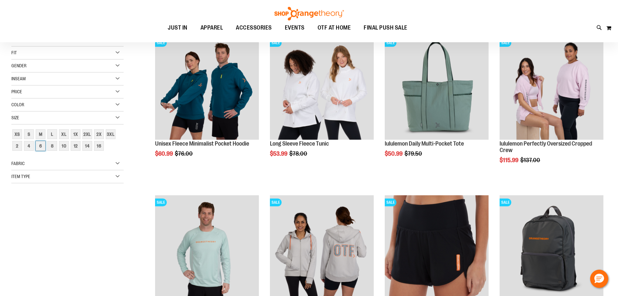
scroll to position [103, 0]
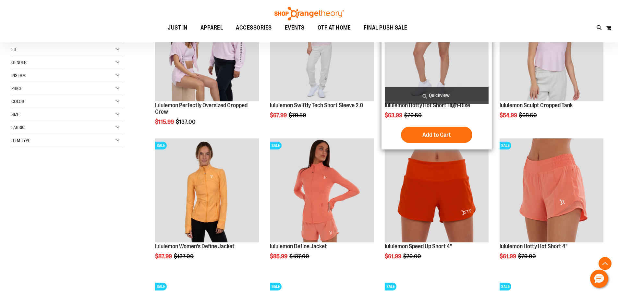
scroll to position [135, 0]
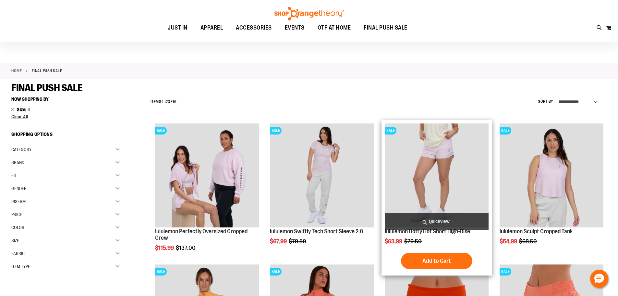
scroll to position [5, 0]
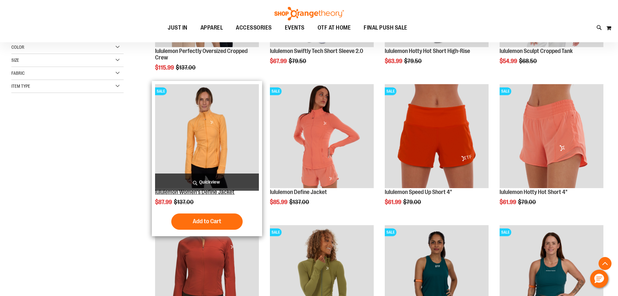
scroll to position [200, 0]
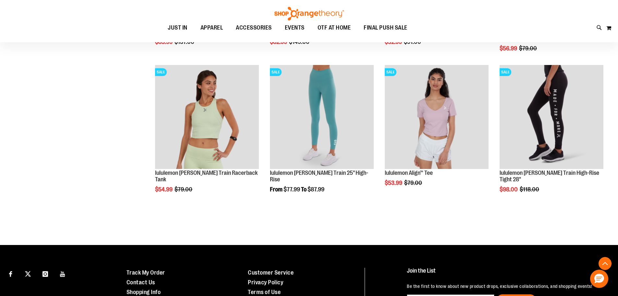
scroll to position [492, 0]
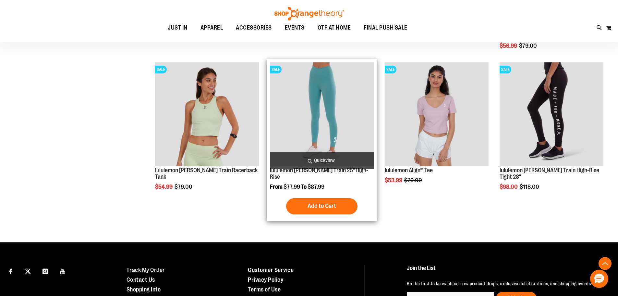
click at [327, 127] on img "product" at bounding box center [322, 114] width 104 height 104
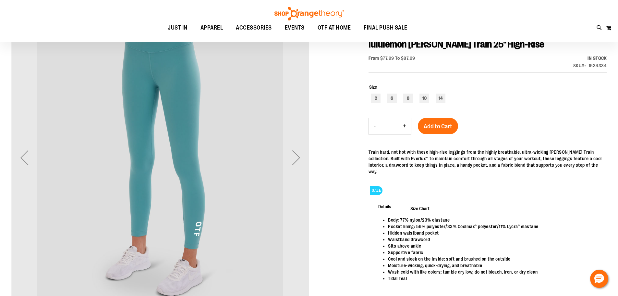
scroll to position [97, 0]
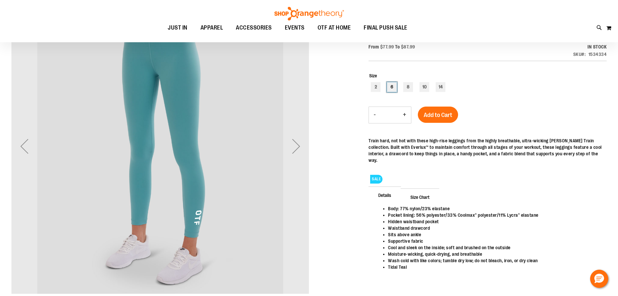
click at [396, 90] on div "6" at bounding box center [392, 87] width 10 height 10
type input "***"
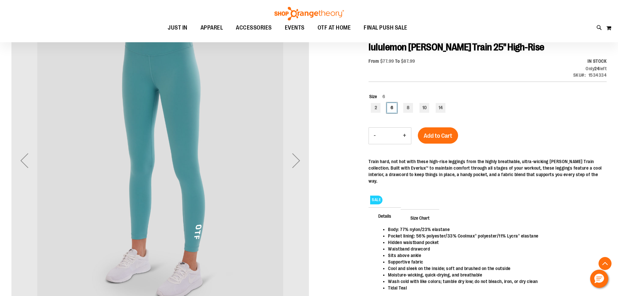
scroll to position [65, 0]
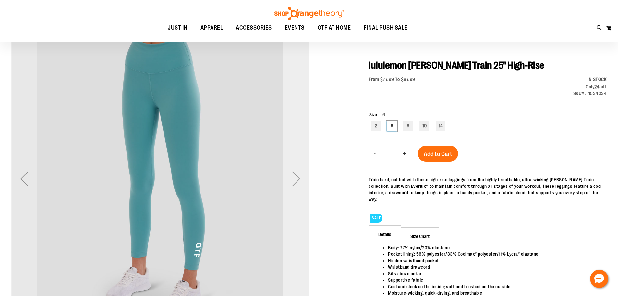
click at [295, 177] on div "Next" at bounding box center [296, 178] width 26 height 26
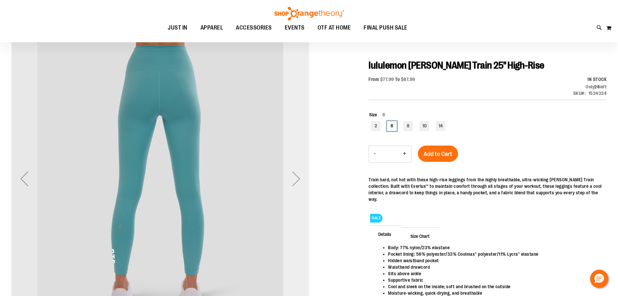
click at [295, 177] on div "Next" at bounding box center [296, 178] width 26 height 26
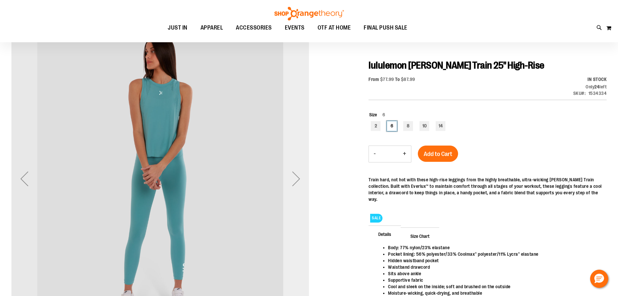
click at [295, 179] on div "Next" at bounding box center [296, 178] width 26 height 26
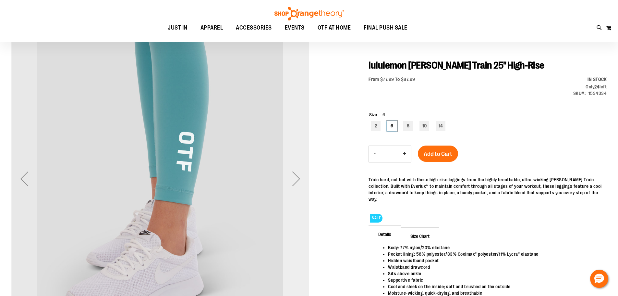
click at [295, 179] on div "Next" at bounding box center [296, 178] width 26 height 26
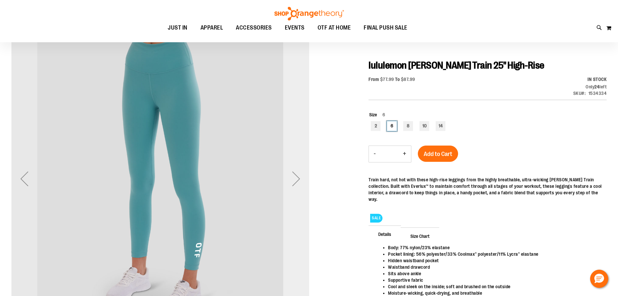
click at [296, 178] on div "Next" at bounding box center [296, 178] width 26 height 26
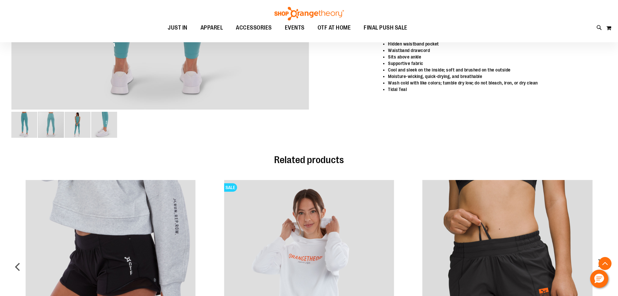
scroll to position [0, 0]
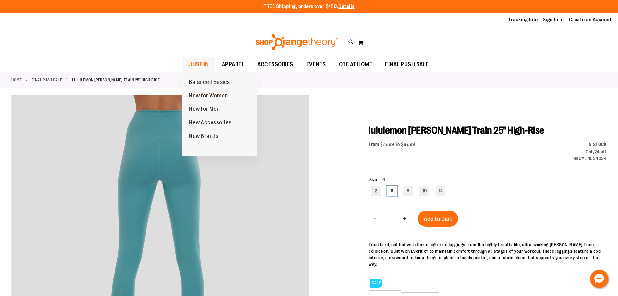
click at [207, 97] on span "New for Women" at bounding box center [208, 96] width 39 height 8
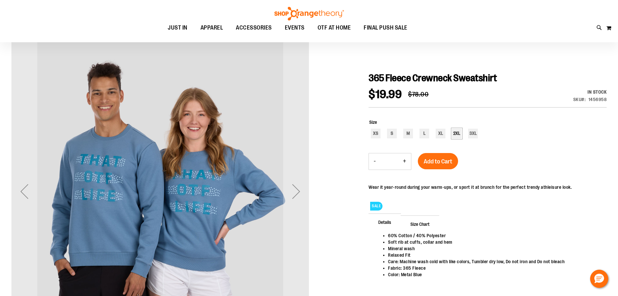
scroll to position [65, 0]
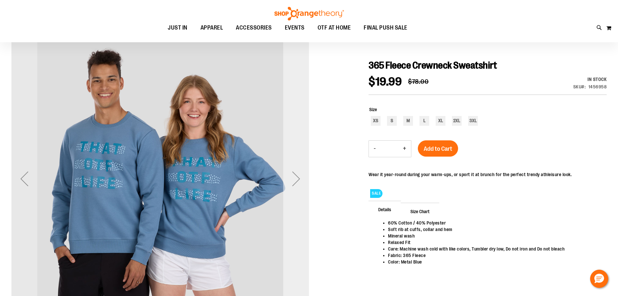
click at [299, 178] on div "Next" at bounding box center [296, 178] width 26 height 26
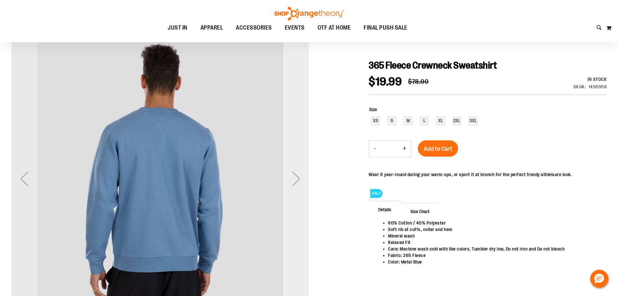
click at [299, 178] on div "Next" at bounding box center [296, 178] width 26 height 26
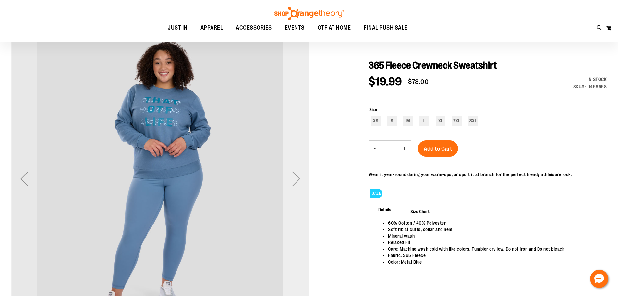
click at [299, 177] on div "Next" at bounding box center [296, 178] width 26 height 26
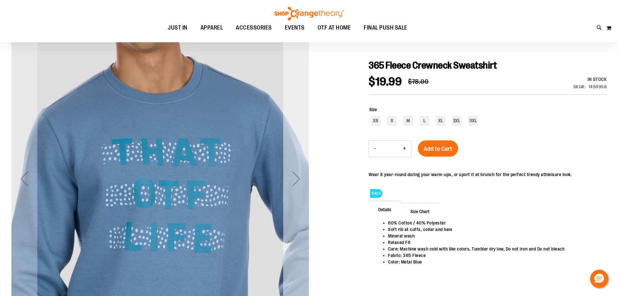
click at [299, 176] on div "Next" at bounding box center [296, 178] width 26 height 26
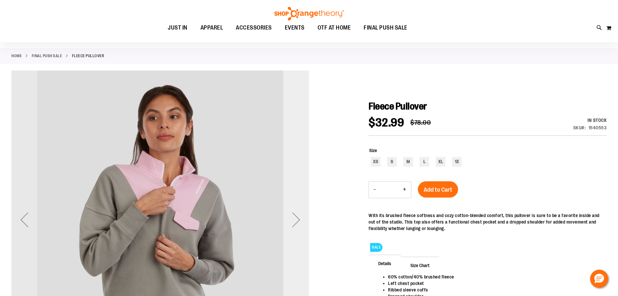
scroll to position [65, 0]
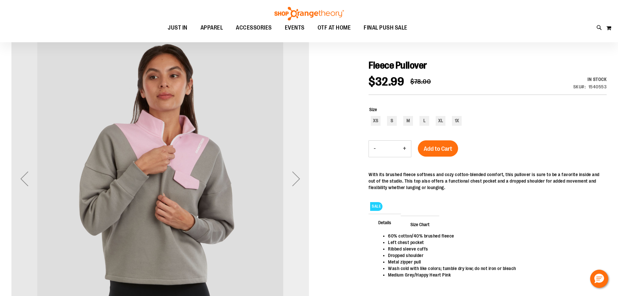
click at [296, 180] on div "Next" at bounding box center [296, 178] width 26 height 26
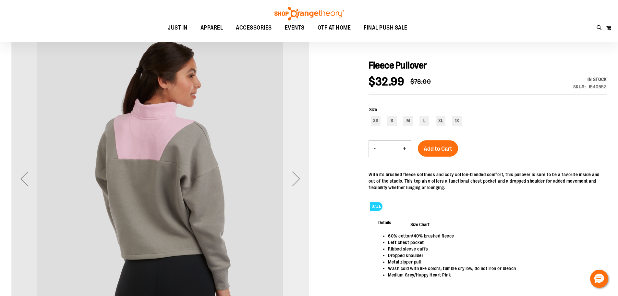
click at [295, 182] on div "Next" at bounding box center [296, 178] width 26 height 26
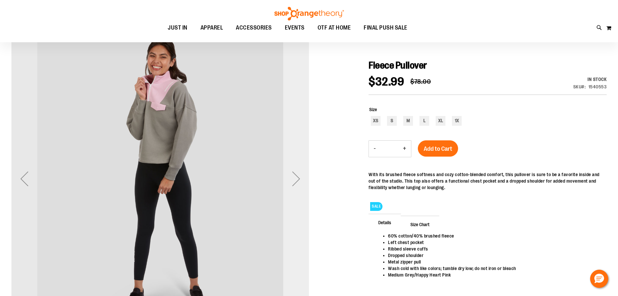
click at [295, 182] on div "Next" at bounding box center [296, 178] width 26 height 26
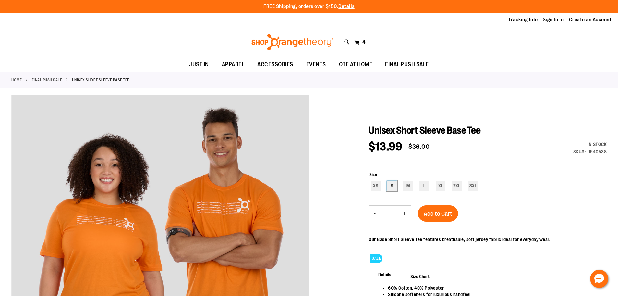
click at [396, 187] on div "S" at bounding box center [392, 186] width 10 height 10
type input "***"
click at [439, 215] on span "Add to Cart" at bounding box center [438, 213] width 29 height 7
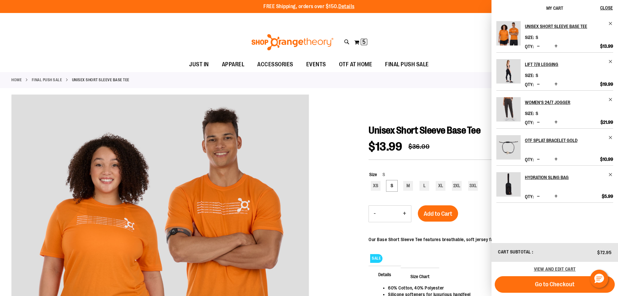
click at [156, 45] on div "Toggle Nav Search Popular Suggestions Advanced Search" at bounding box center [309, 42] width 618 height 30
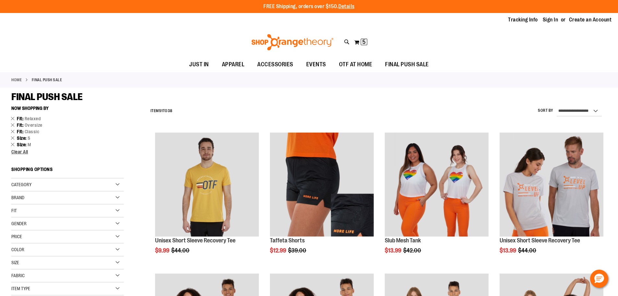
scroll to position [187, 0]
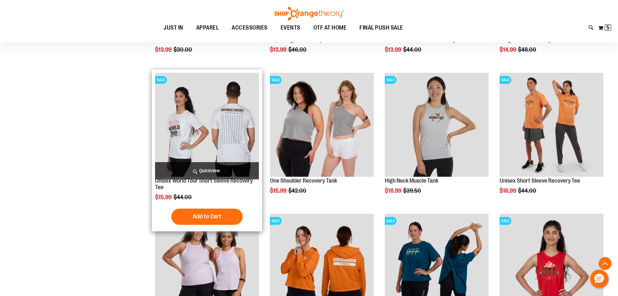
scroll to position [479, 0]
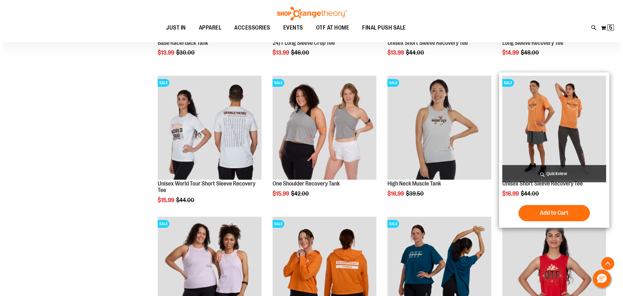
scroll to position [479, 0]
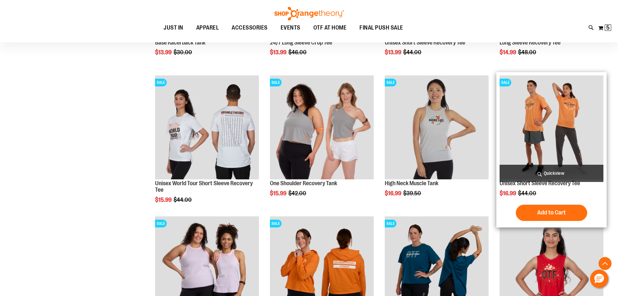
click at [547, 171] on span "Quickview" at bounding box center [552, 173] width 104 height 17
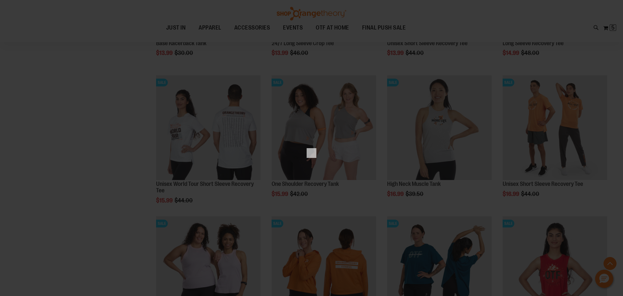
scroll to position [0, 0]
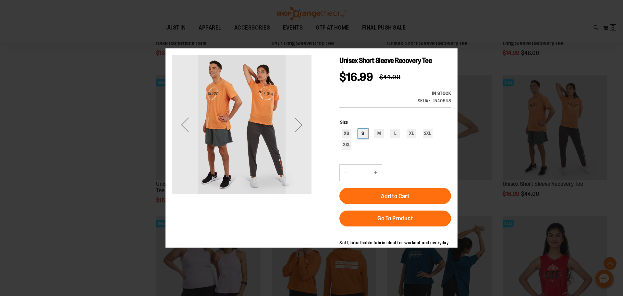
click at [363, 128] on div "S" at bounding box center [363, 133] width 10 height 10
type input "***"
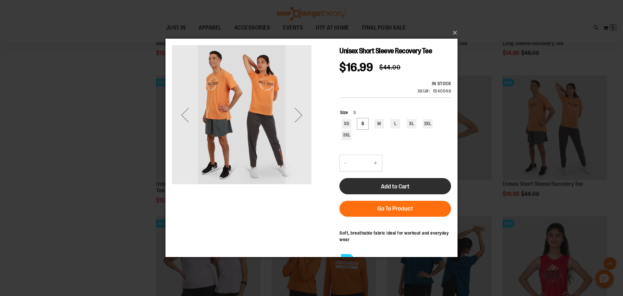
click at [392, 183] on span "Add to Cart" at bounding box center [395, 186] width 29 height 7
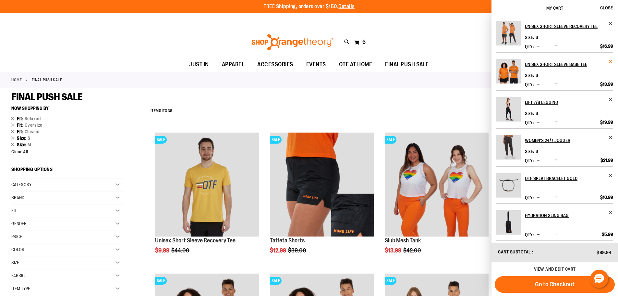
click at [611, 61] on span "Remove item" at bounding box center [610, 61] width 5 height 5
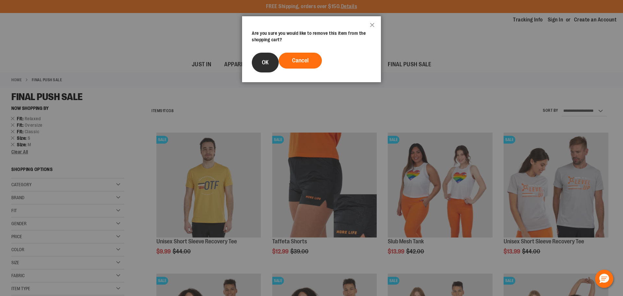
click at [263, 63] on span "OK" at bounding box center [265, 62] width 7 height 6
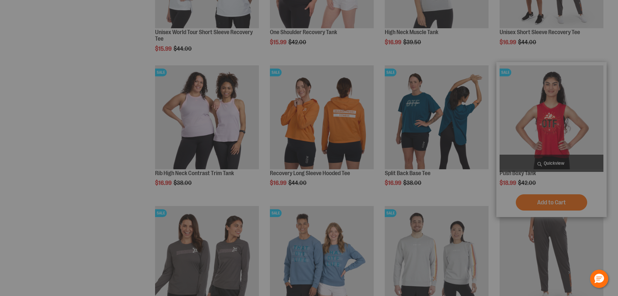
scroll to position [630, 0]
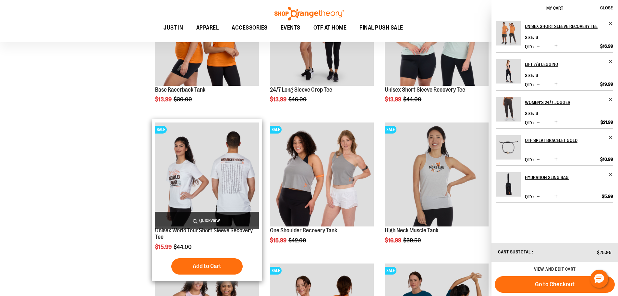
scroll to position [403, 0]
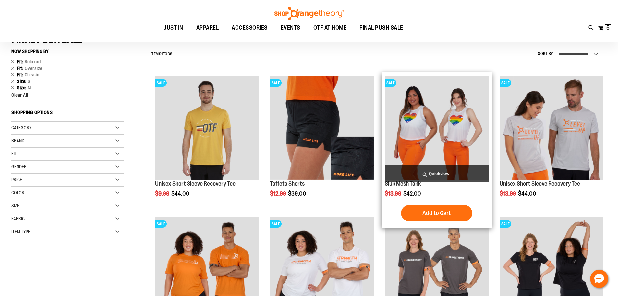
scroll to position [46, 0]
